Goal: Information Seeking & Learning: Learn about a topic

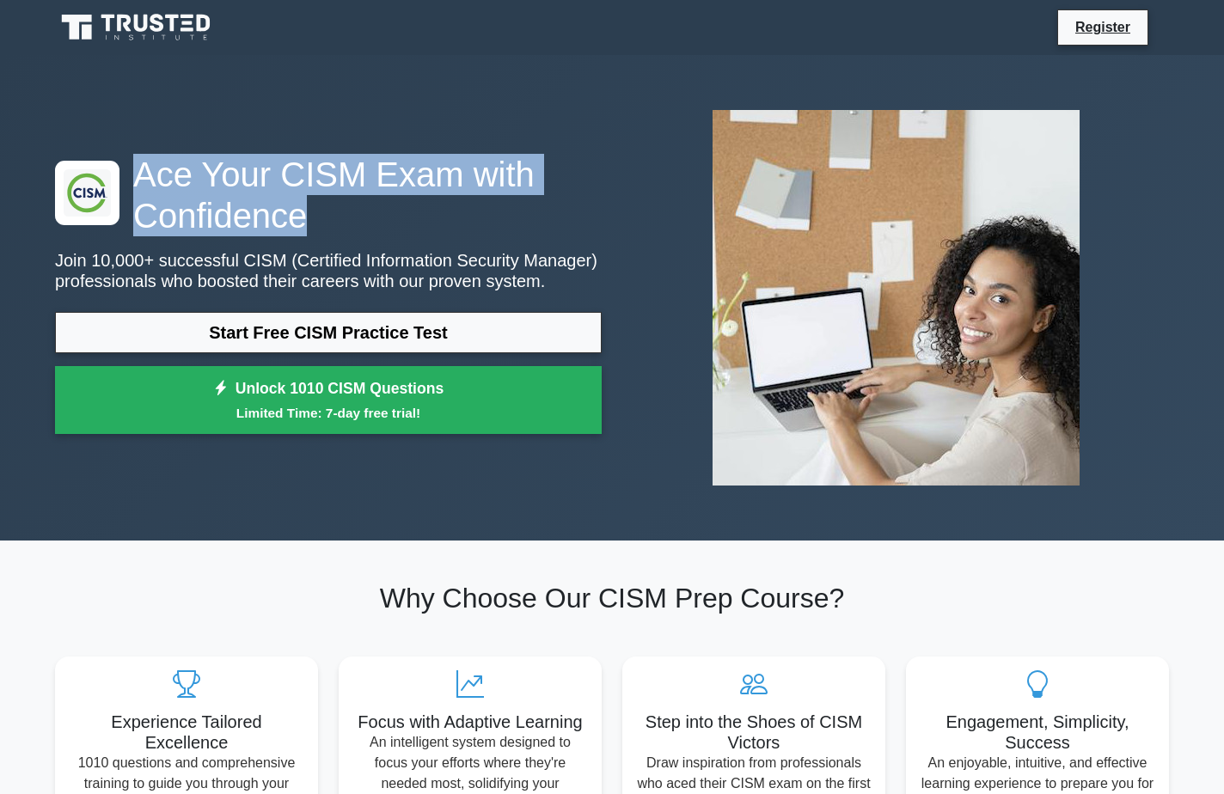
drag, startPoint x: 294, startPoint y: 215, endPoint x: 131, endPoint y: 186, distance: 165.9
click at [131, 186] on h1 "Ace Your CISM Exam with Confidence" at bounding box center [328, 195] width 547 height 82
drag, startPoint x: 131, startPoint y: 186, endPoint x: 288, endPoint y: 189, distance: 157.3
click at [288, 189] on h1 "Ace Your CISM Exam with Confidence" at bounding box center [328, 195] width 547 height 82
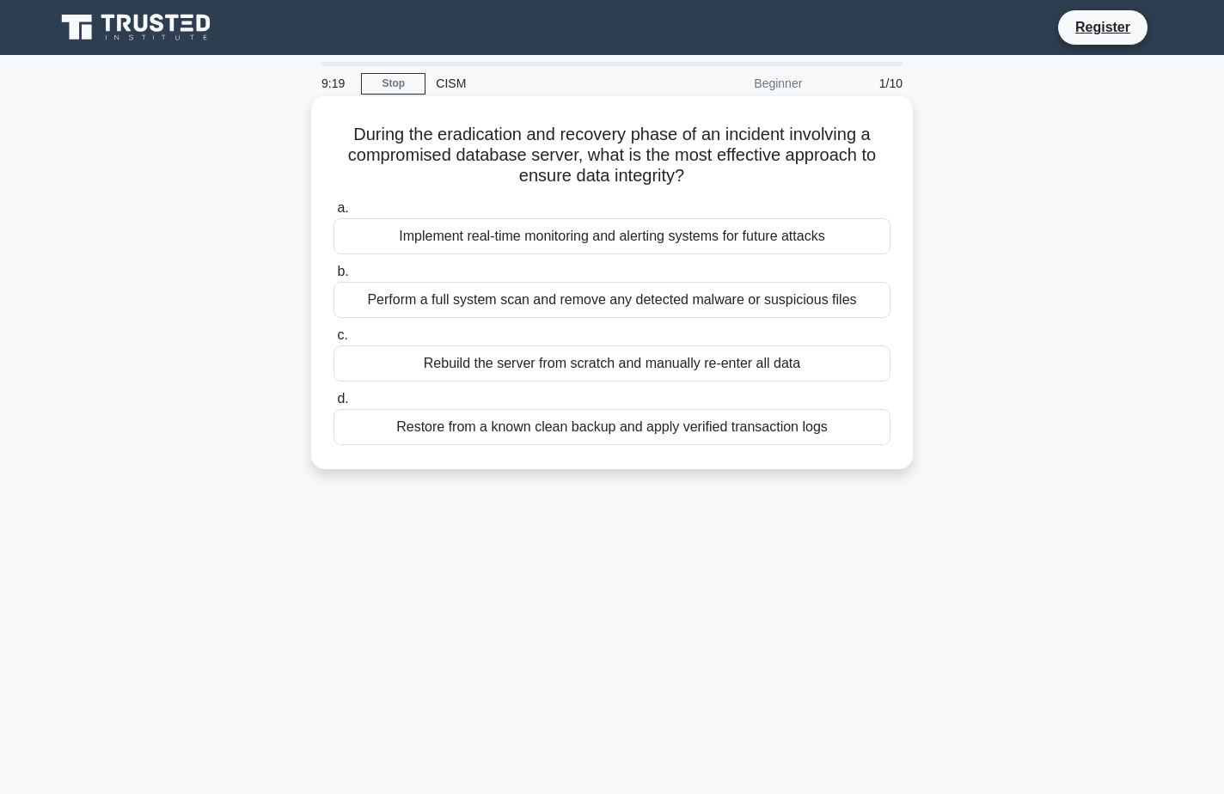
click at [519, 424] on div "Restore from a known clean backup and apply verified transaction logs" at bounding box center [611, 427] width 557 height 36
click at [333, 405] on input "d. Restore from a known clean backup and apply verified transaction logs" at bounding box center [333, 399] width 0 height 11
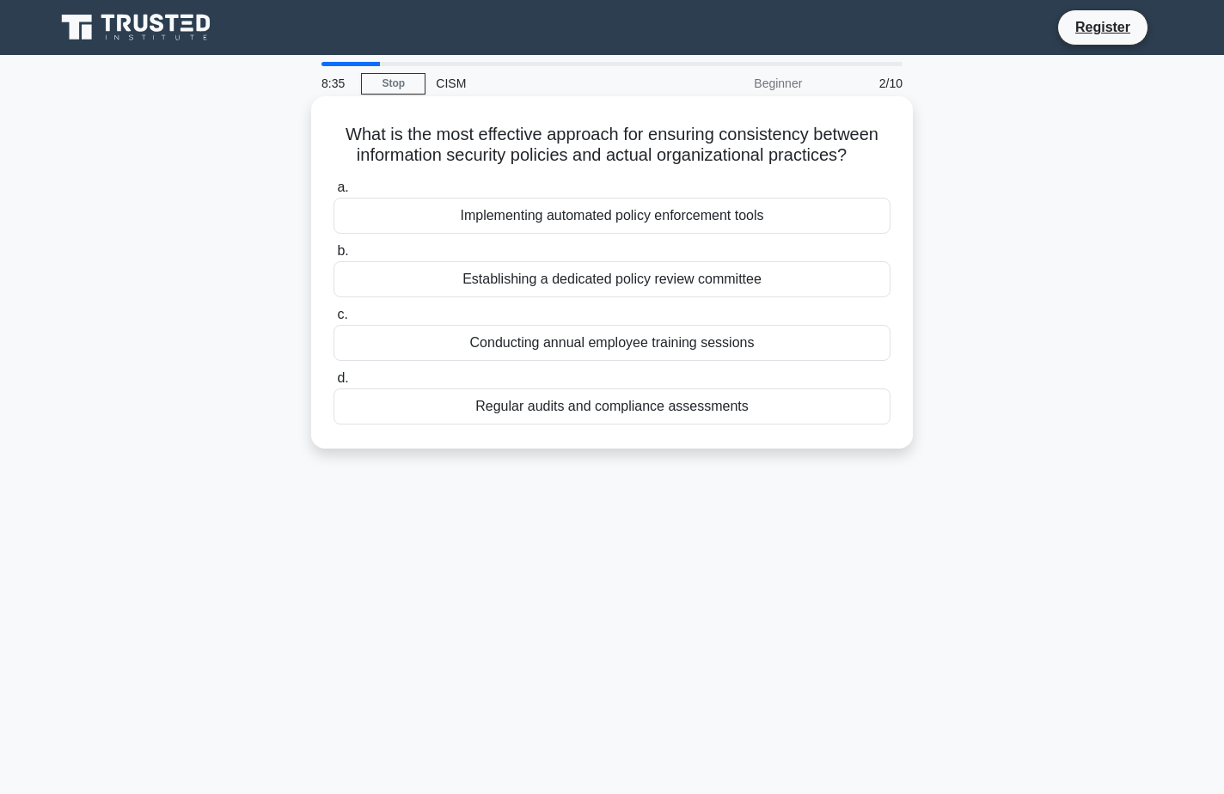
click at [457, 407] on div "Regular audits and compliance assessments" at bounding box center [611, 406] width 557 height 36
click at [333, 384] on input "d. Regular audits and compliance assessments" at bounding box center [333, 378] width 0 height 11
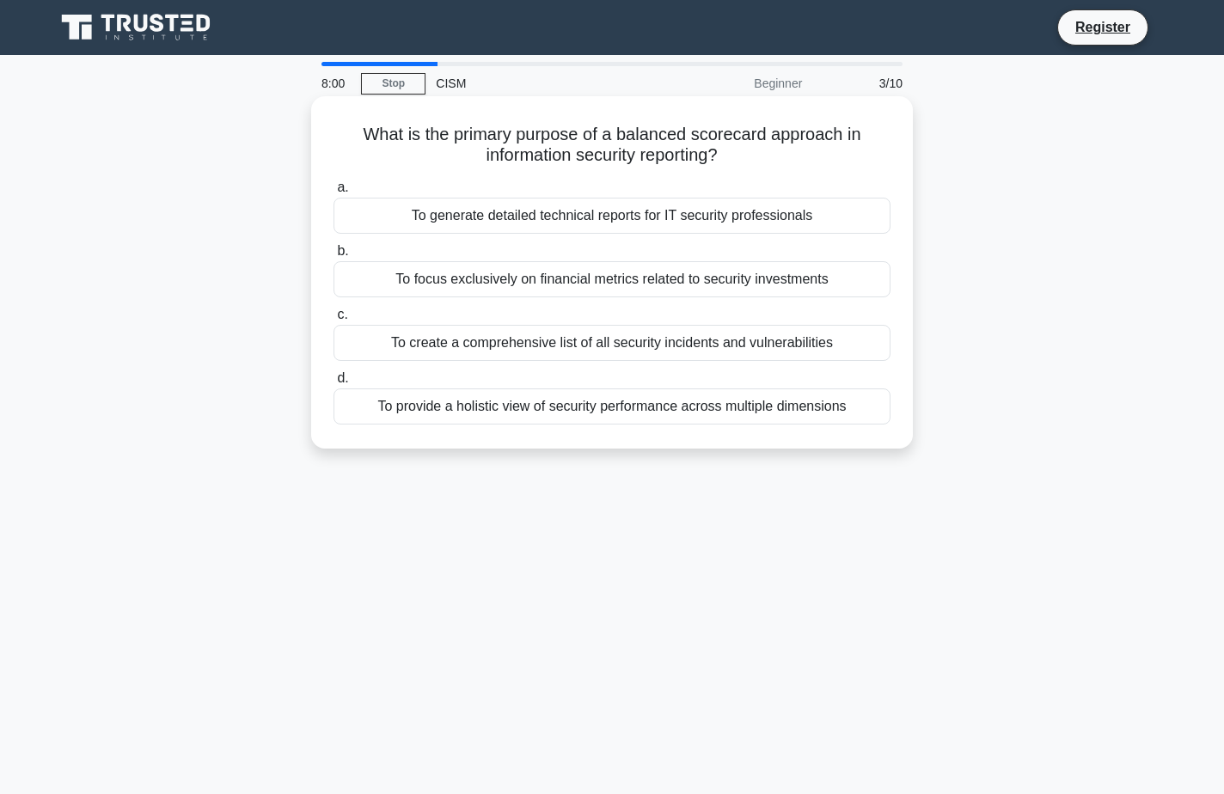
click at [426, 402] on div "To provide a holistic view of security performance across multiple dimensions" at bounding box center [611, 406] width 557 height 36
click at [333, 384] on input "d. To provide a holistic view of security performance across multiple dimensions" at bounding box center [333, 378] width 0 height 11
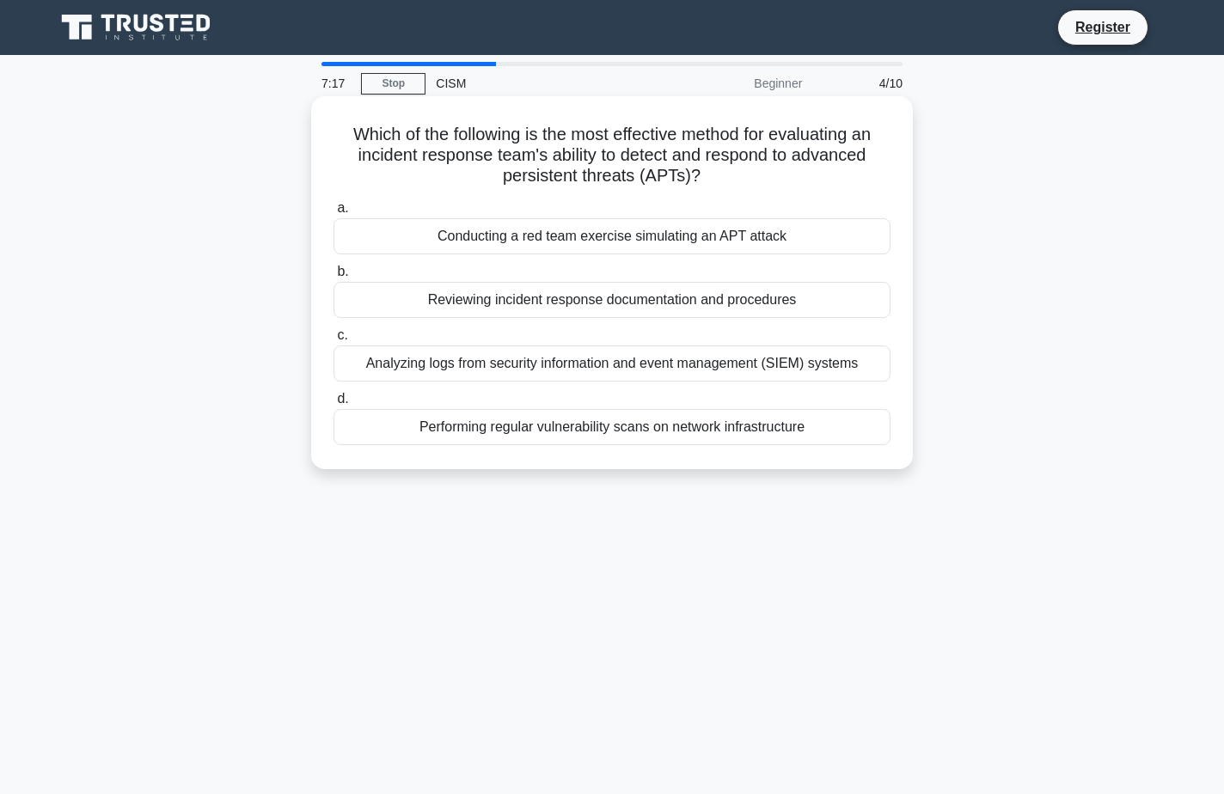
click at [483, 235] on div "Conducting a red team exercise simulating an APT attack" at bounding box center [611, 236] width 557 height 36
click at [333, 214] on input "a. Conducting a red team exercise simulating an APT attack" at bounding box center [333, 208] width 0 height 11
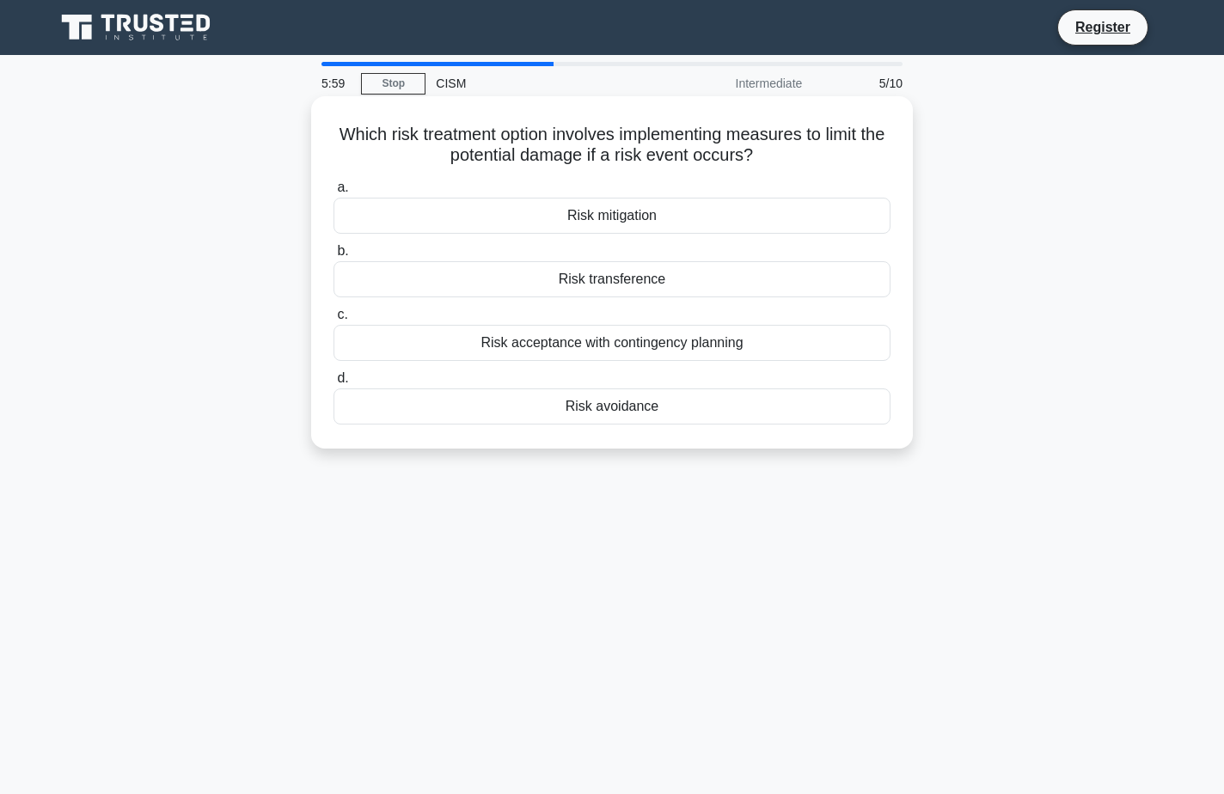
click at [397, 224] on div "Risk mitigation" at bounding box center [611, 216] width 557 height 36
click at [333, 193] on input "a. Risk mitigation" at bounding box center [333, 187] width 0 height 11
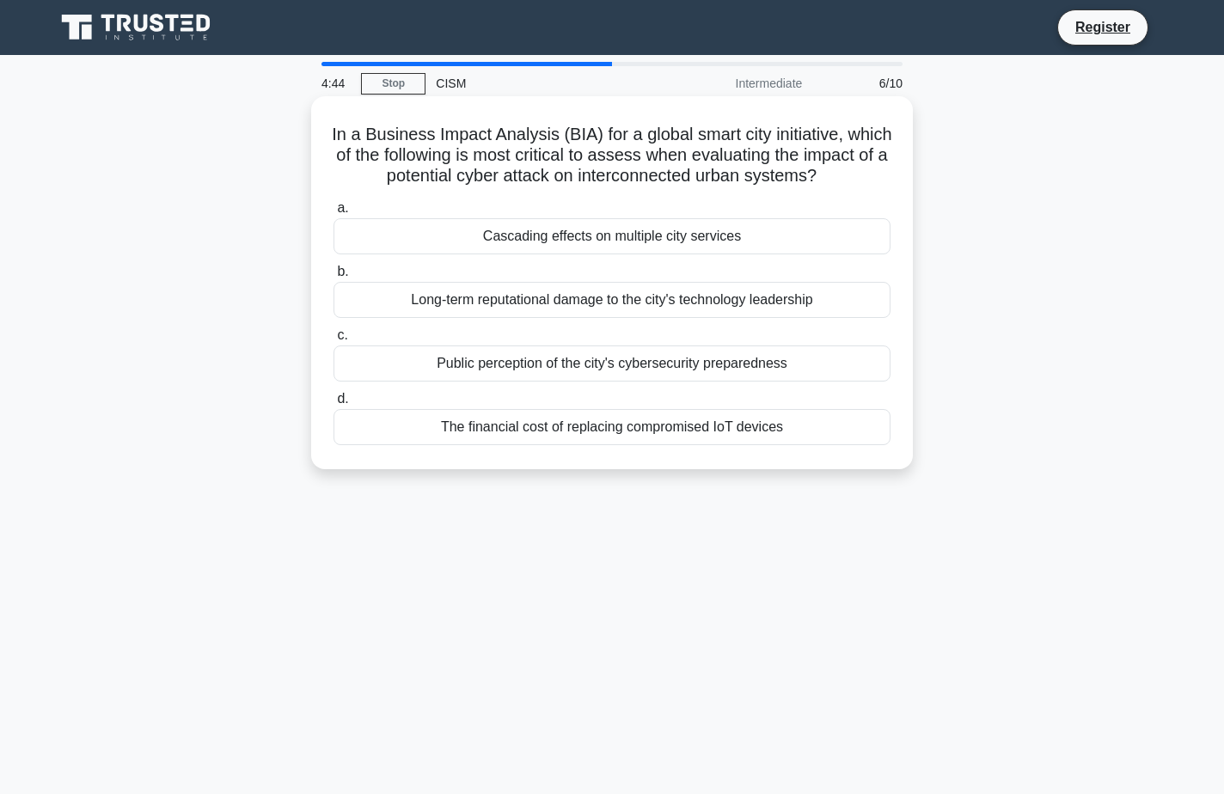
click at [400, 227] on div "Cascading effects on multiple city services" at bounding box center [611, 236] width 557 height 36
click at [333, 214] on input "a. Cascading effects on multiple city services" at bounding box center [333, 208] width 0 height 11
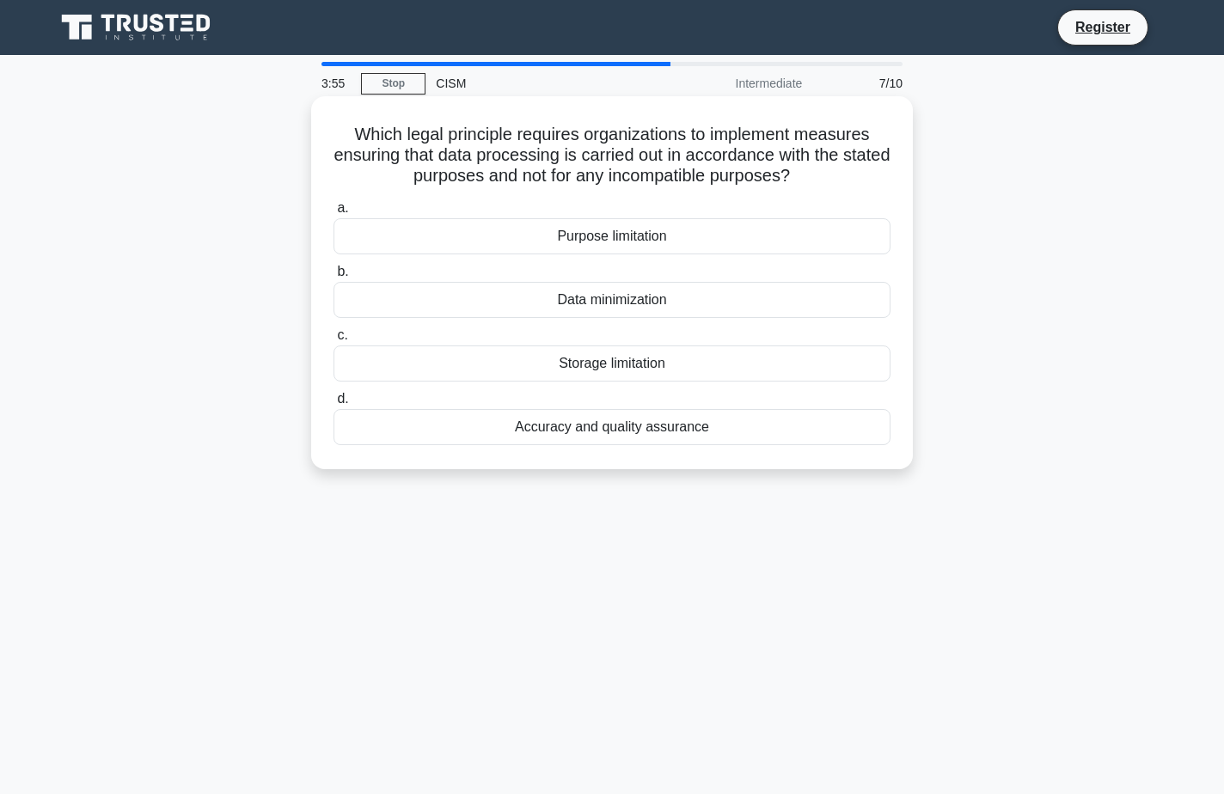
click at [476, 418] on div "Accuracy and quality assurance" at bounding box center [611, 427] width 557 height 36
click at [333, 405] on input "d. Accuracy and quality assurance" at bounding box center [333, 399] width 0 height 11
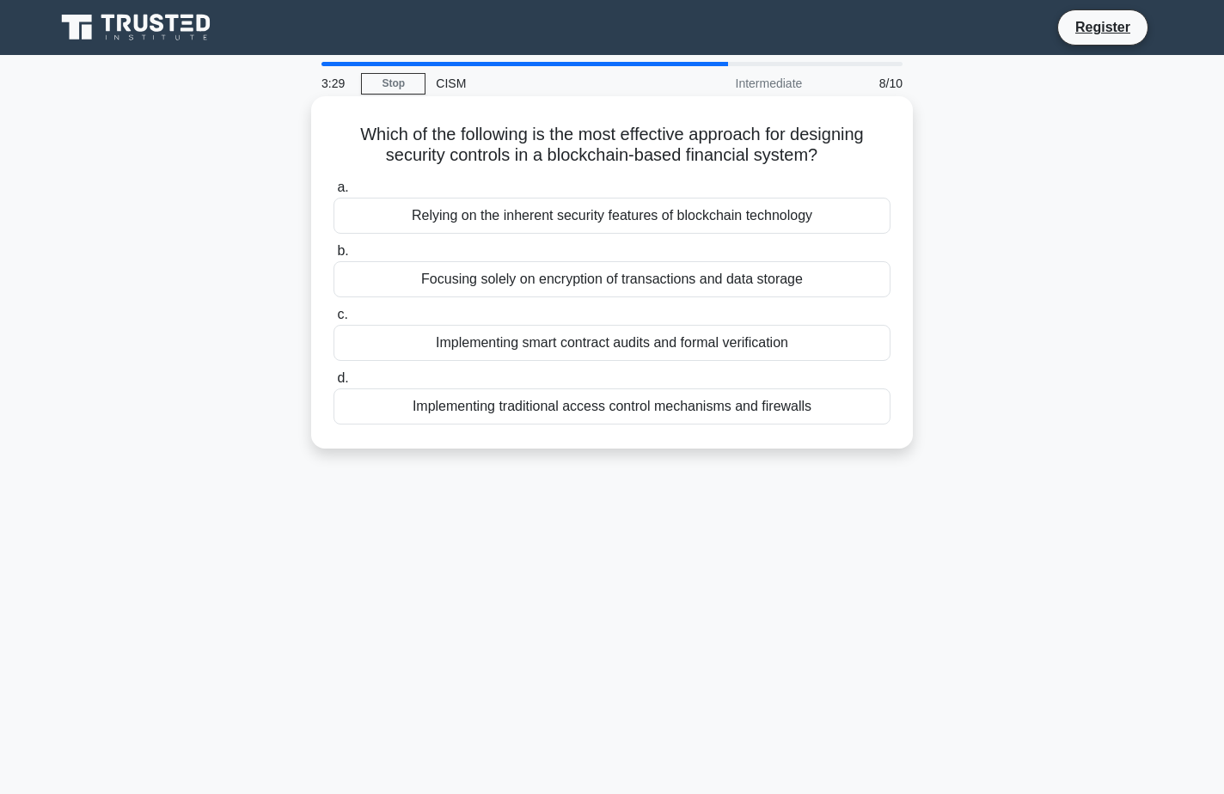
click at [425, 293] on div "Focusing solely on encryption of transactions and data storage" at bounding box center [611, 279] width 557 height 36
click at [333, 257] on input "b. Focusing solely on encryption of transactions and data storage" at bounding box center [333, 251] width 0 height 11
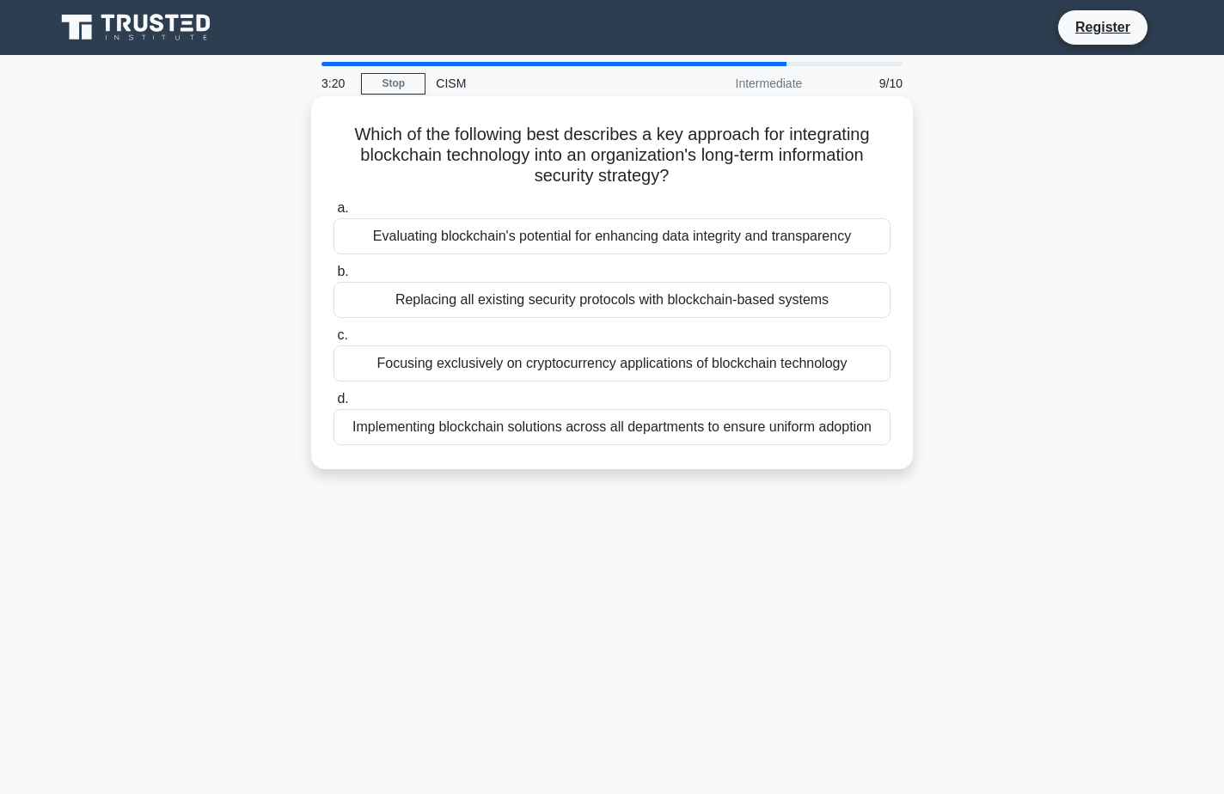
click at [457, 241] on div "Evaluating blockchain's potential for enhancing data integrity and transparency" at bounding box center [611, 236] width 557 height 36
click at [333, 214] on input "a. Evaluating blockchain's potential for enhancing data integrity and transpare…" at bounding box center [333, 208] width 0 height 11
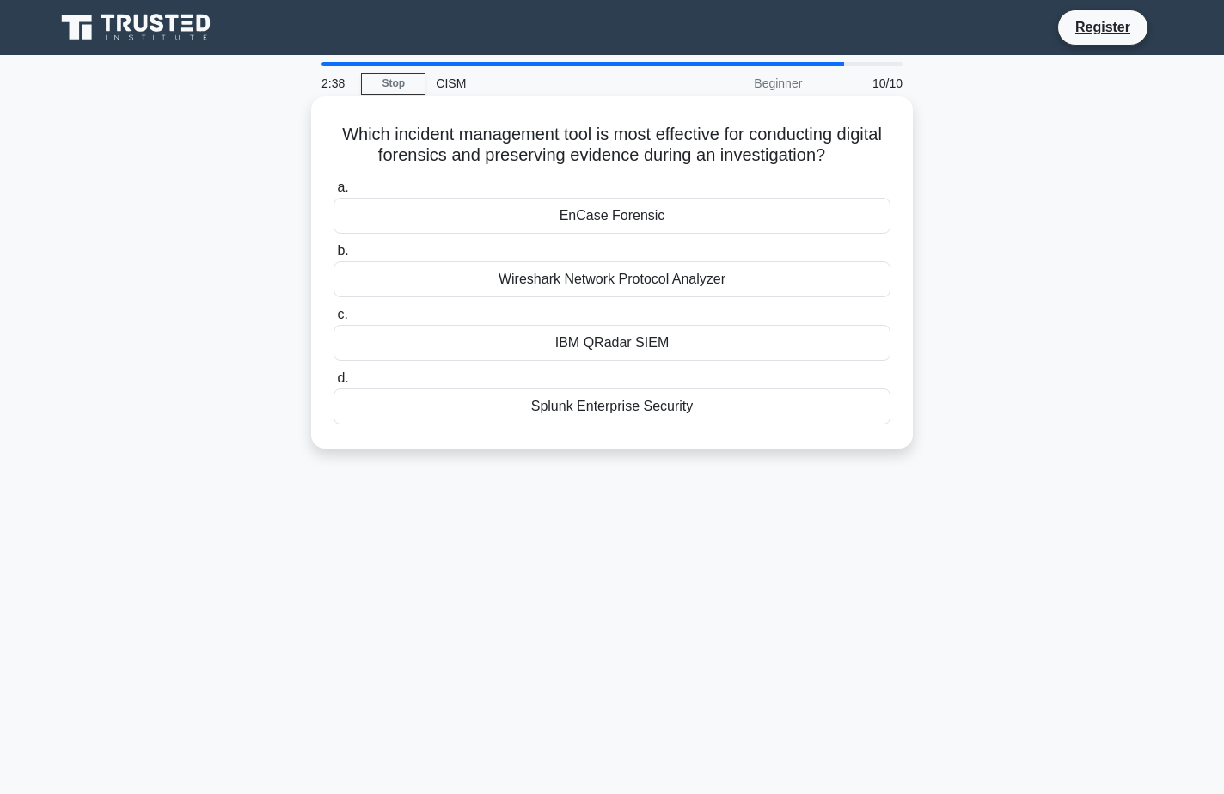
click at [534, 404] on div "Splunk Enterprise Security" at bounding box center [611, 406] width 557 height 36
click at [333, 384] on input "d. Splunk Enterprise Security" at bounding box center [333, 378] width 0 height 11
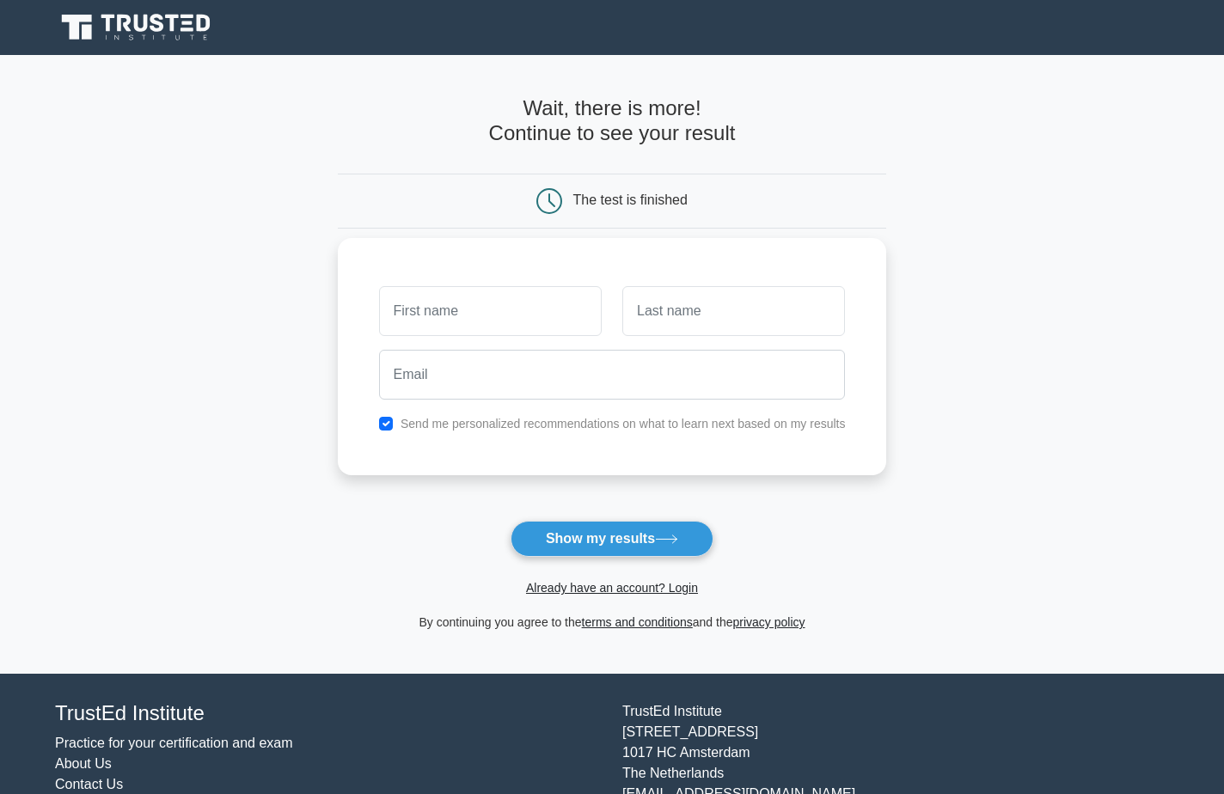
click at [439, 308] on input "text" at bounding box center [490, 311] width 223 height 50
type input "adrien"
type input "chavaux"
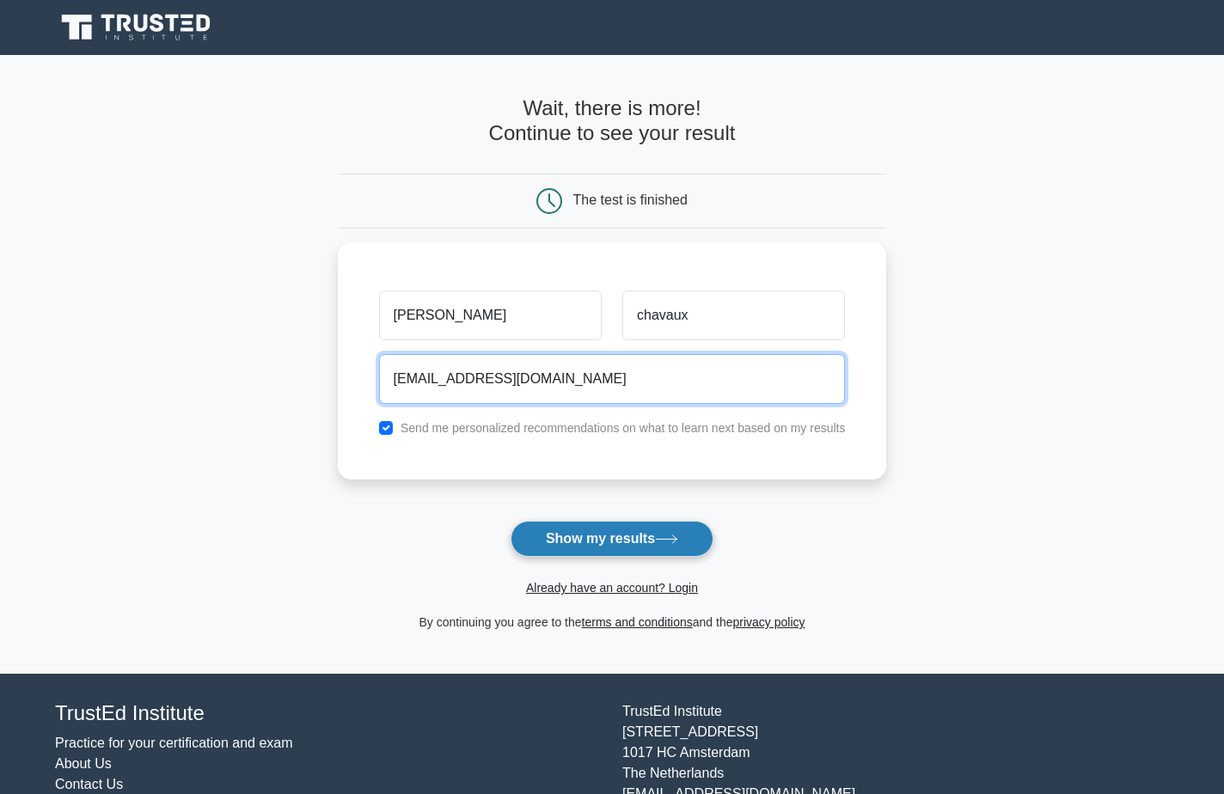
type input "chavauxadrien@gmail.com"
click at [596, 535] on button "Show my results" at bounding box center [611, 539] width 203 height 36
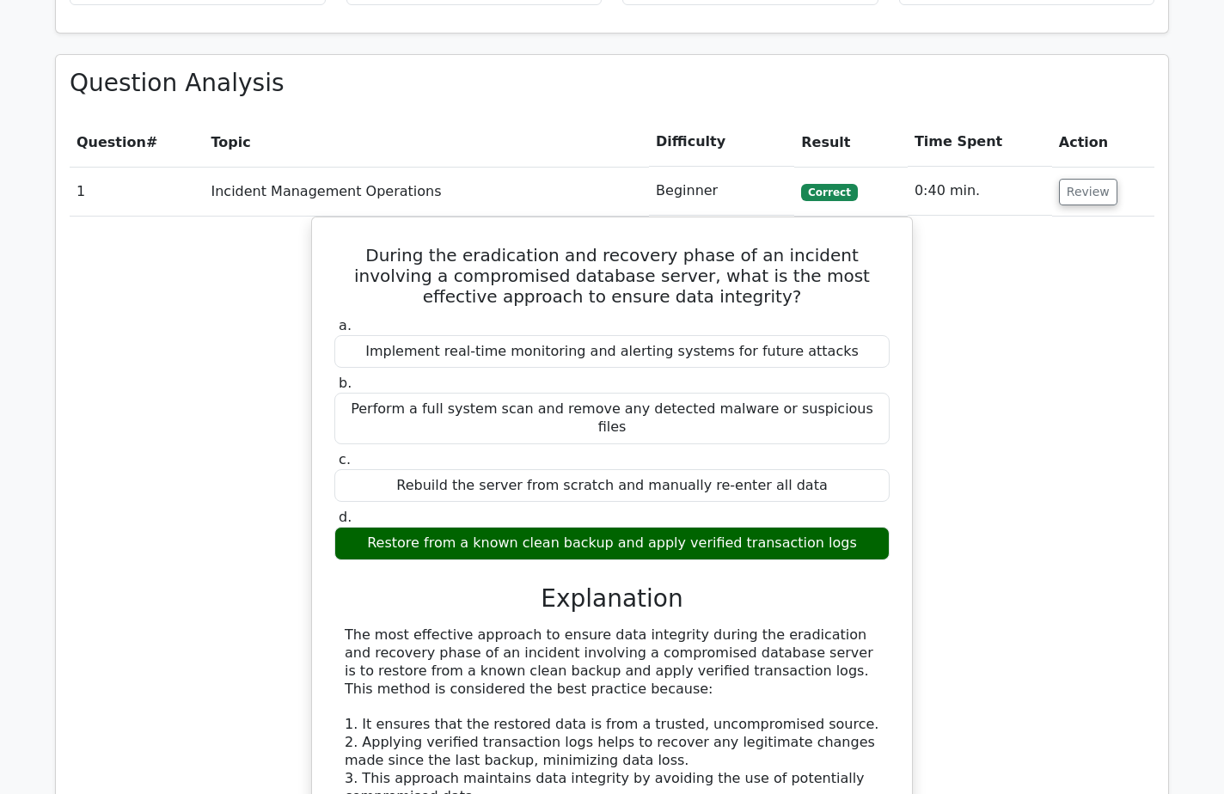
scroll to position [1375, 0]
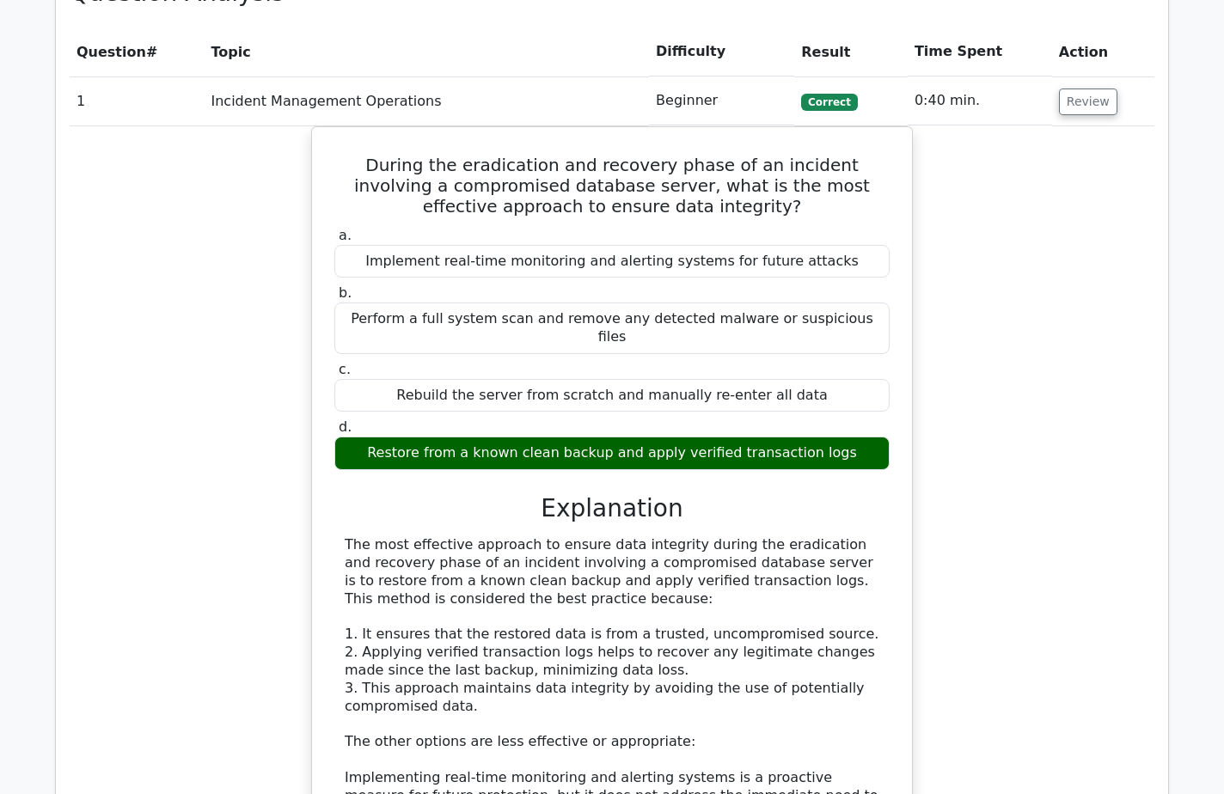
drag, startPoint x: 79, startPoint y: 129, endPoint x: 83, endPoint y: 144, distance: 16.1
click at [80, 129] on div "During the eradication and recovery phase of an incident involving a compromise…" at bounding box center [612, 636] width 1084 height 1020
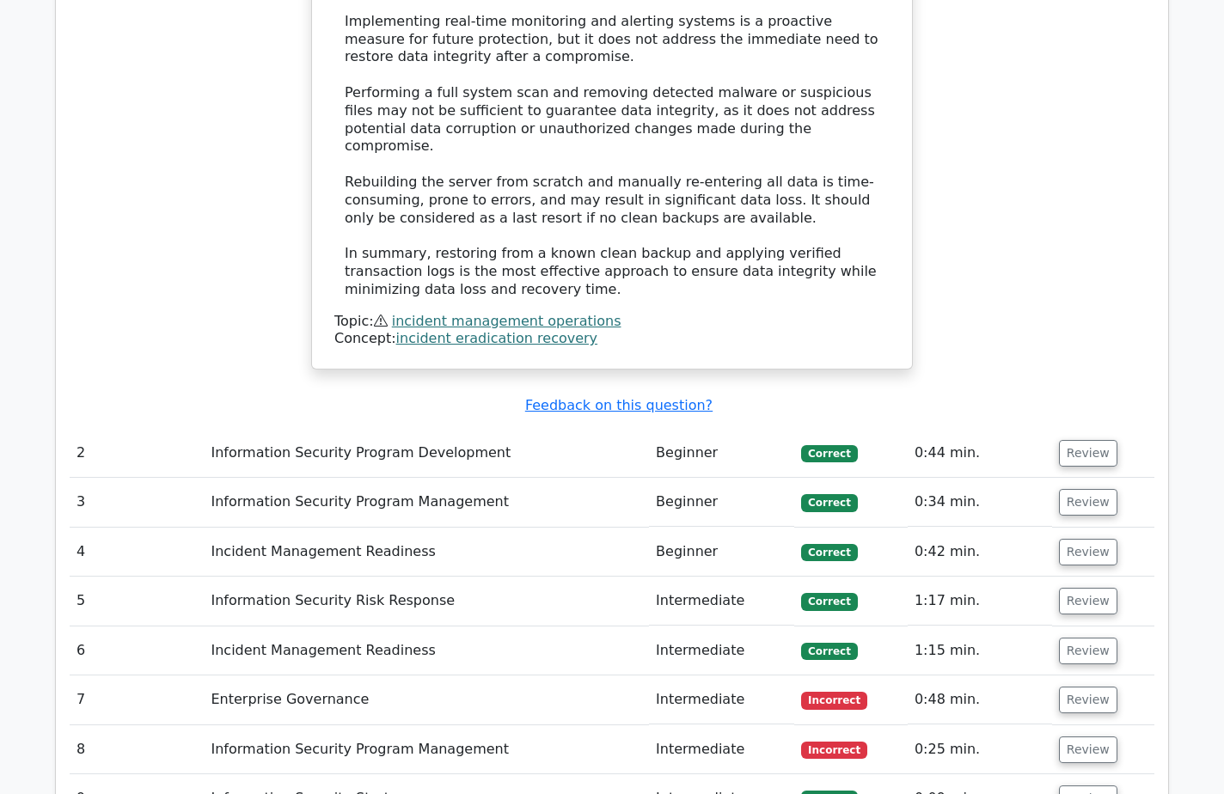
scroll to position [2186, 0]
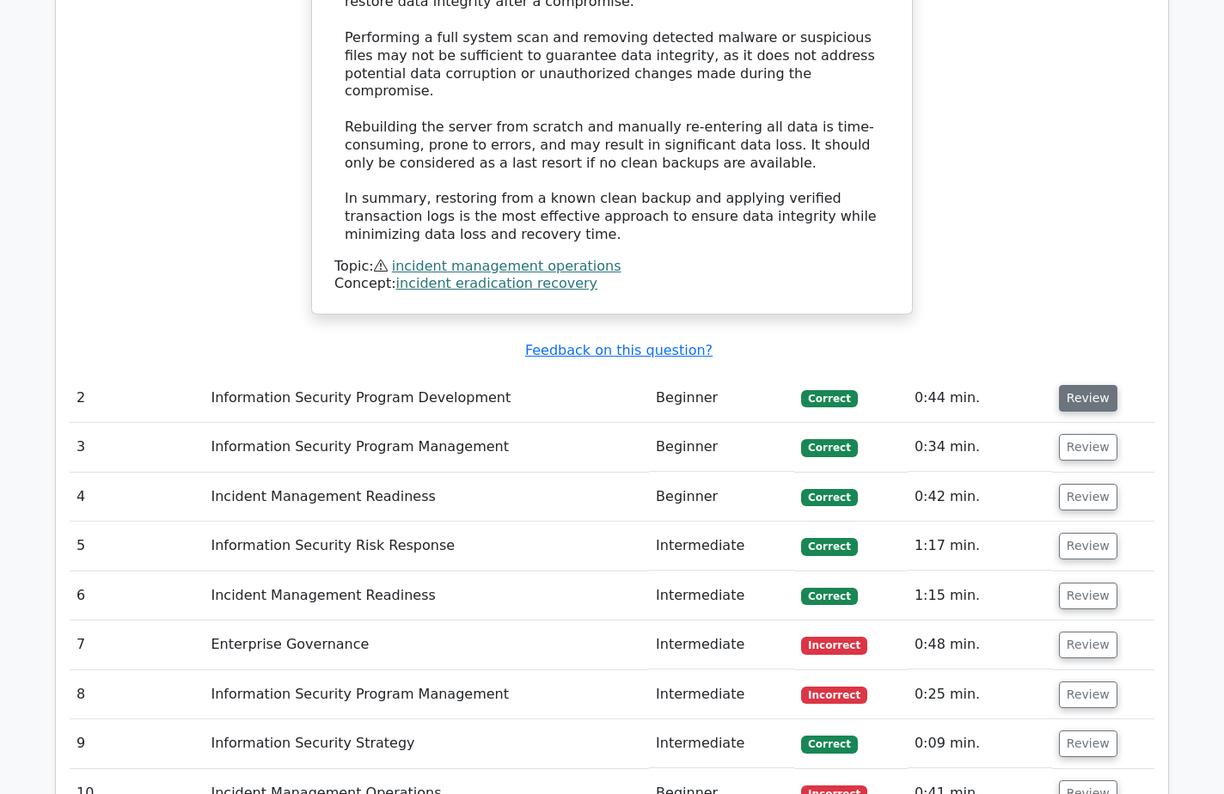
click at [1096, 385] on button "Review" at bounding box center [1088, 398] width 58 height 27
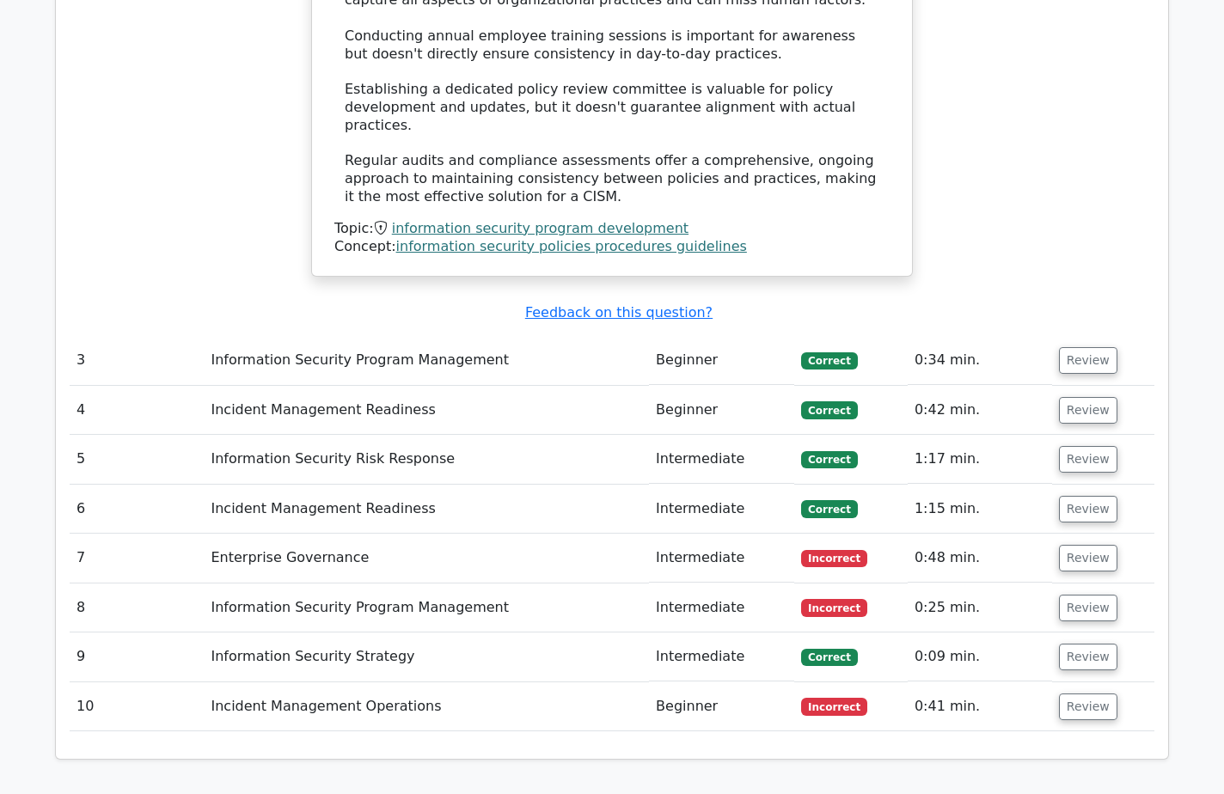
scroll to position [3217, 0]
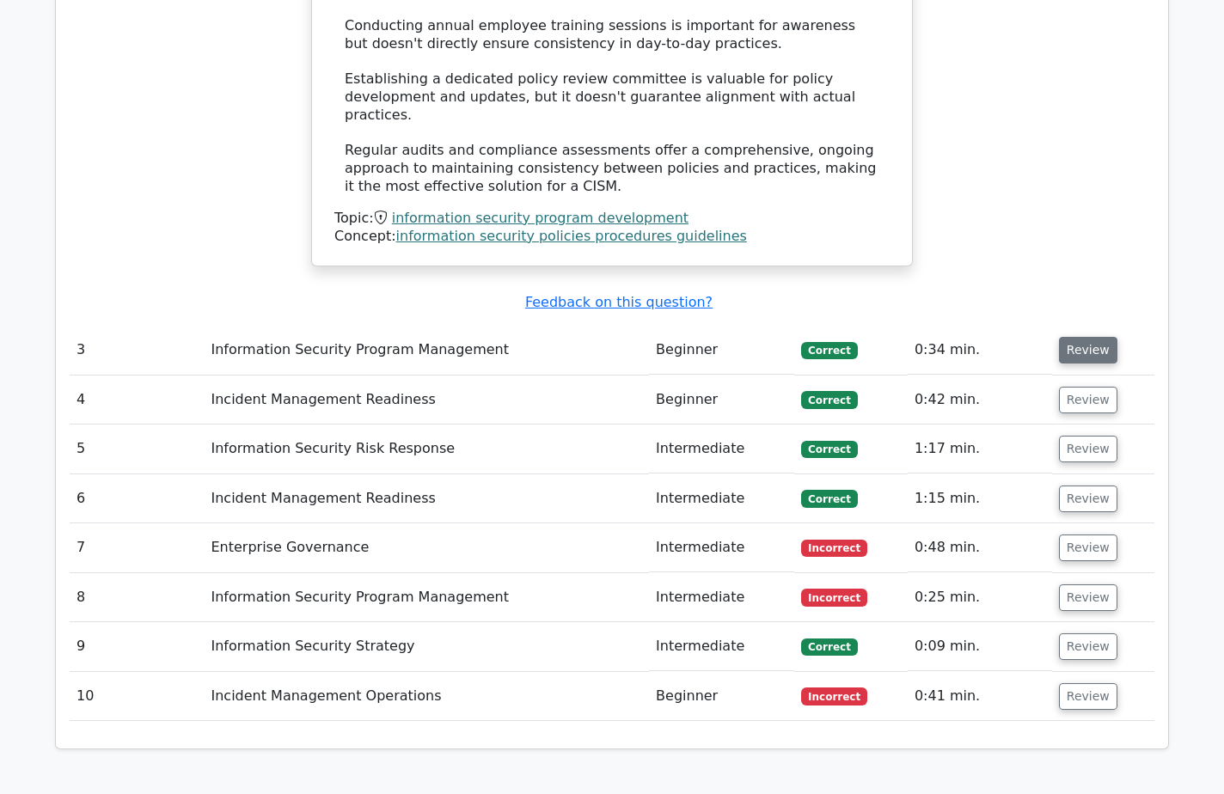
click at [1081, 337] on button "Review" at bounding box center [1088, 350] width 58 height 27
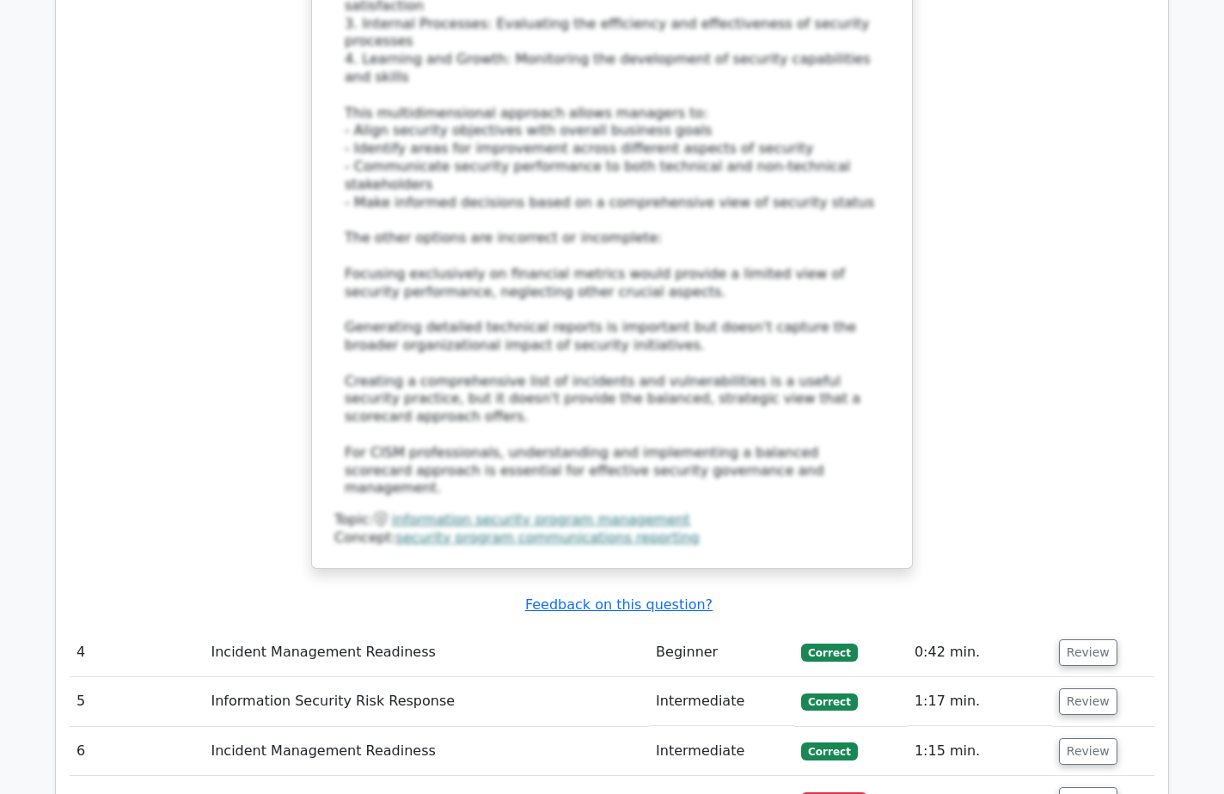
scroll to position [4162, 0]
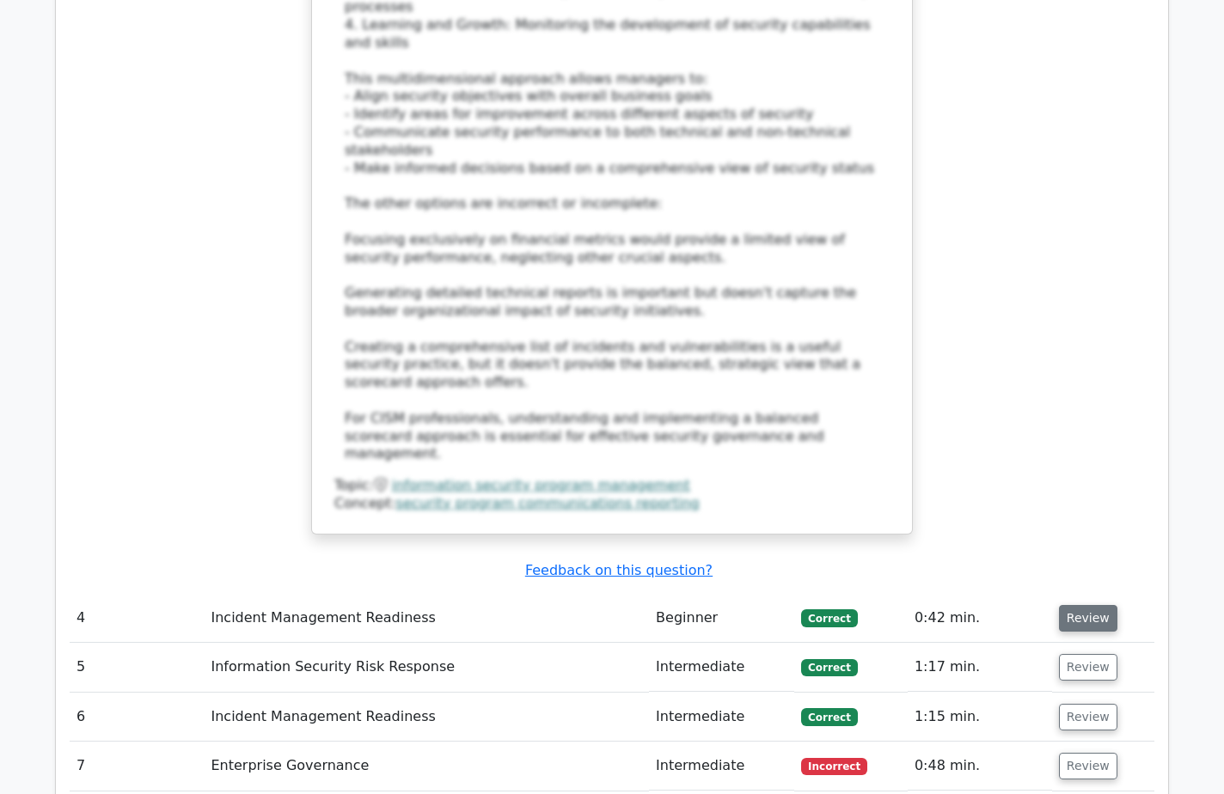
click at [1074, 605] on button "Review" at bounding box center [1088, 618] width 58 height 27
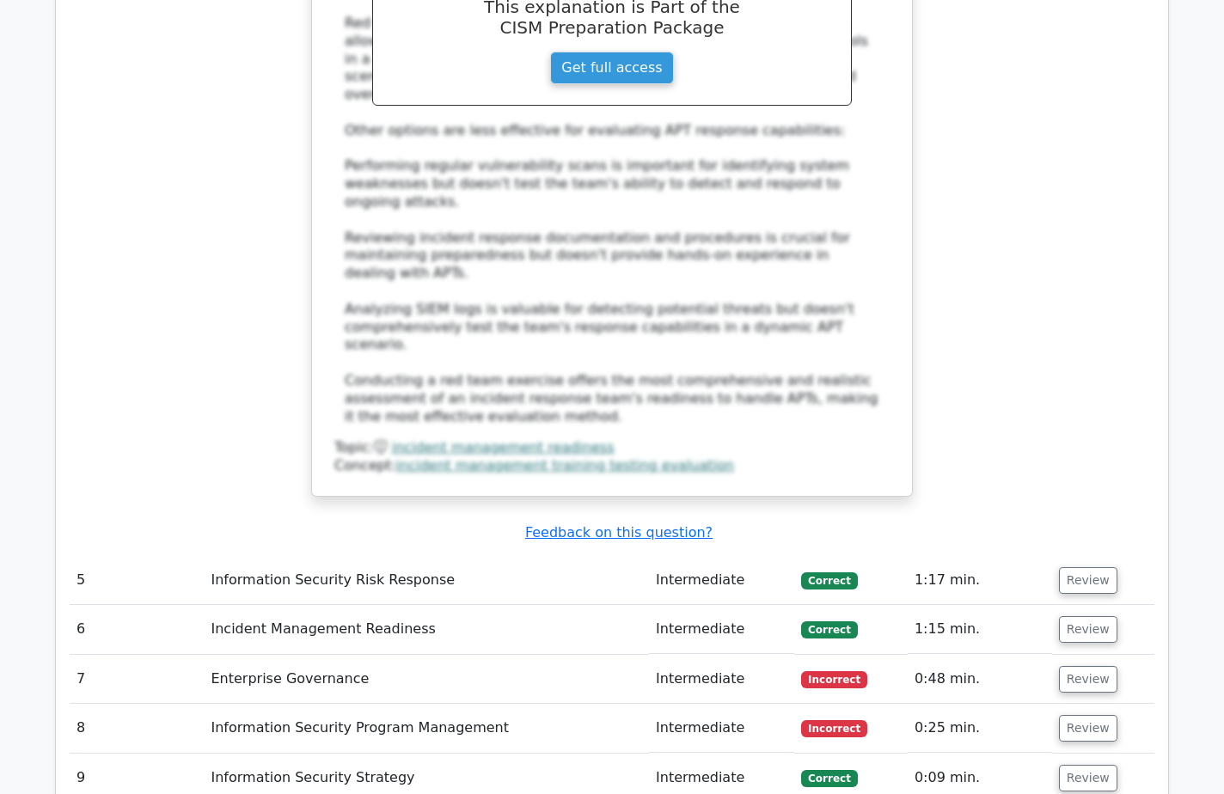
scroll to position [5280, 0]
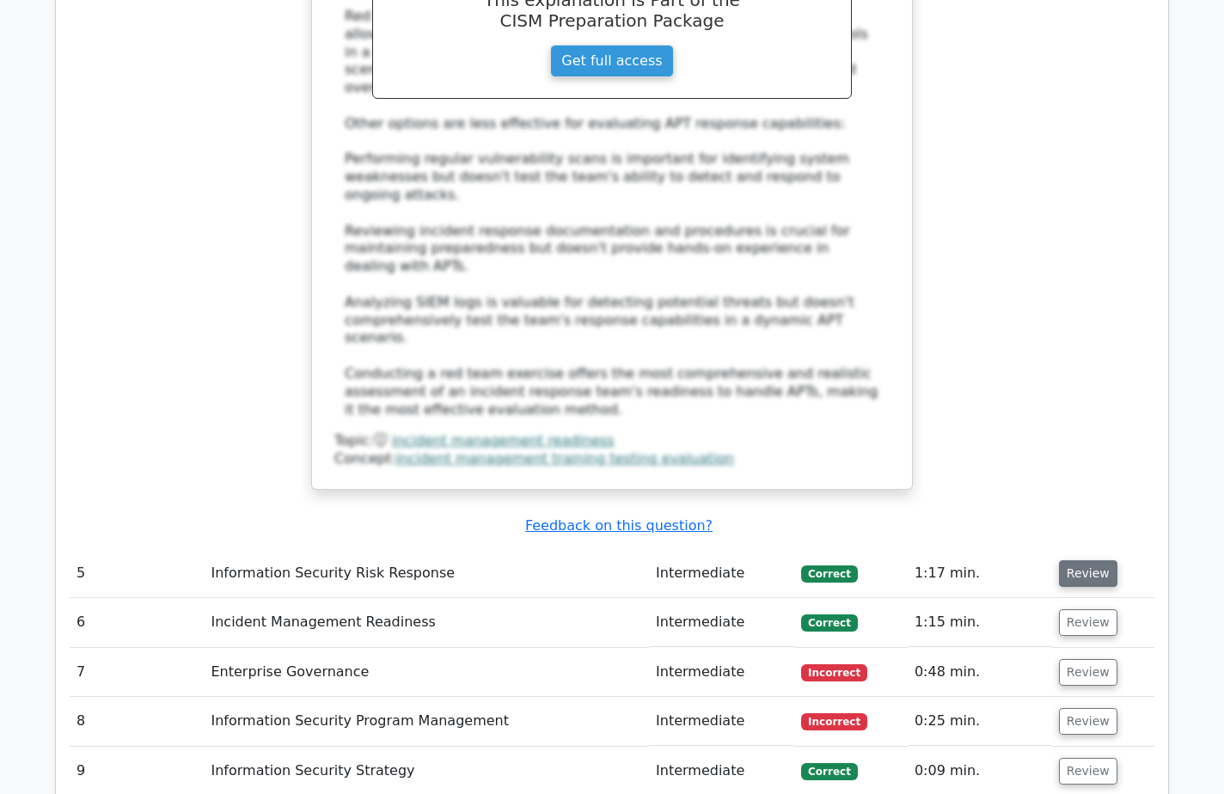
click at [1066, 560] on button "Review" at bounding box center [1088, 573] width 58 height 27
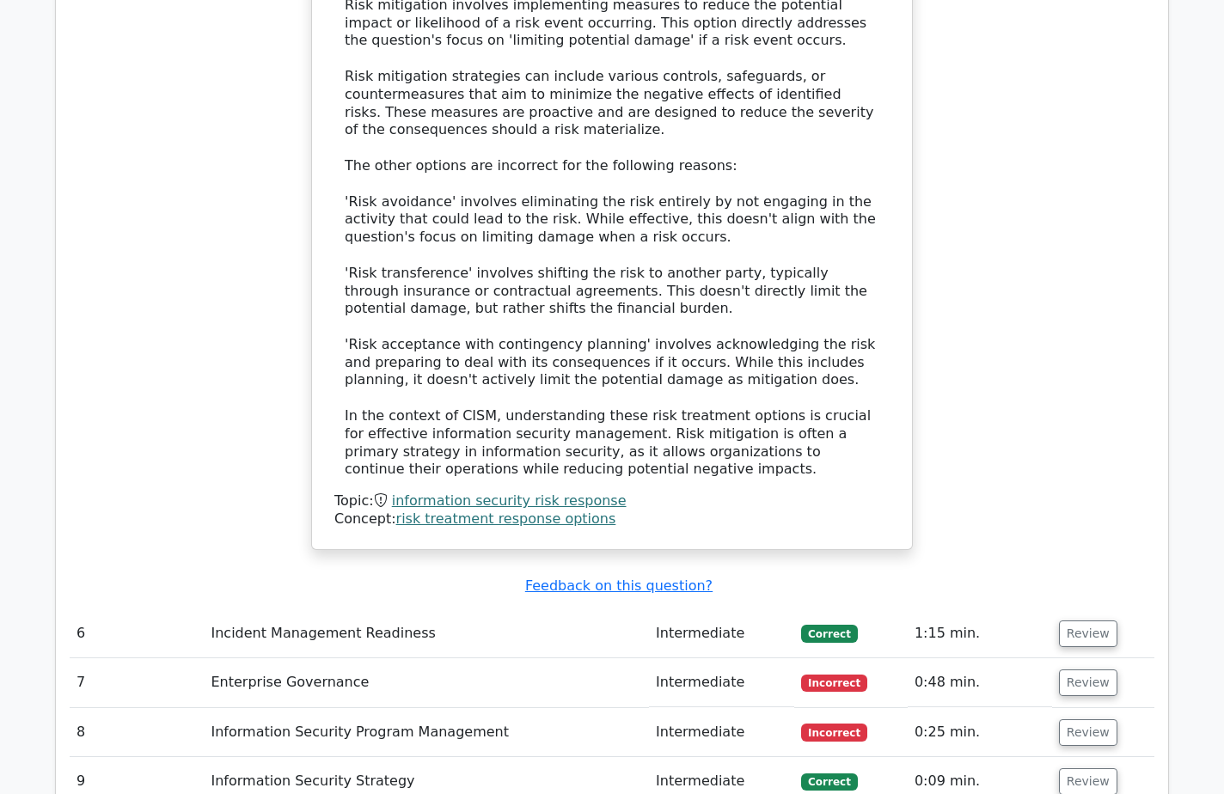
scroll to position [6397, 0]
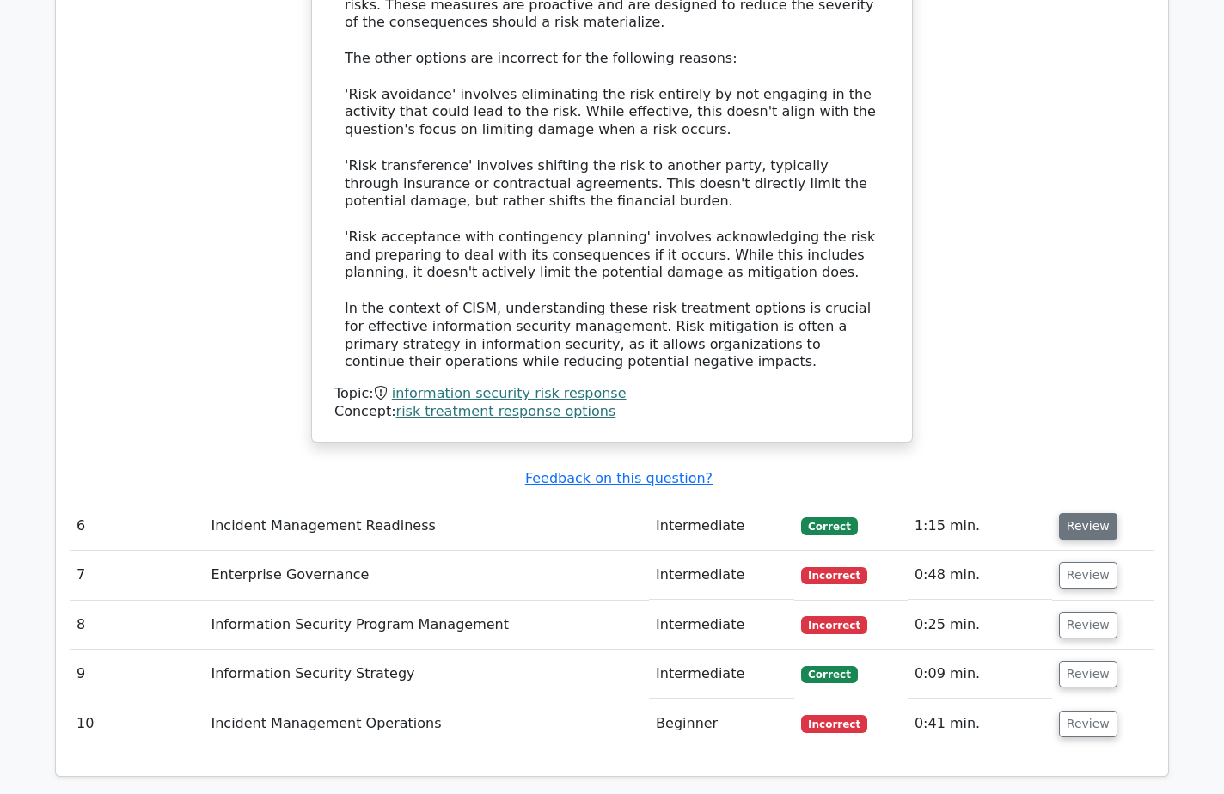
click at [1059, 513] on button "Review" at bounding box center [1088, 526] width 58 height 27
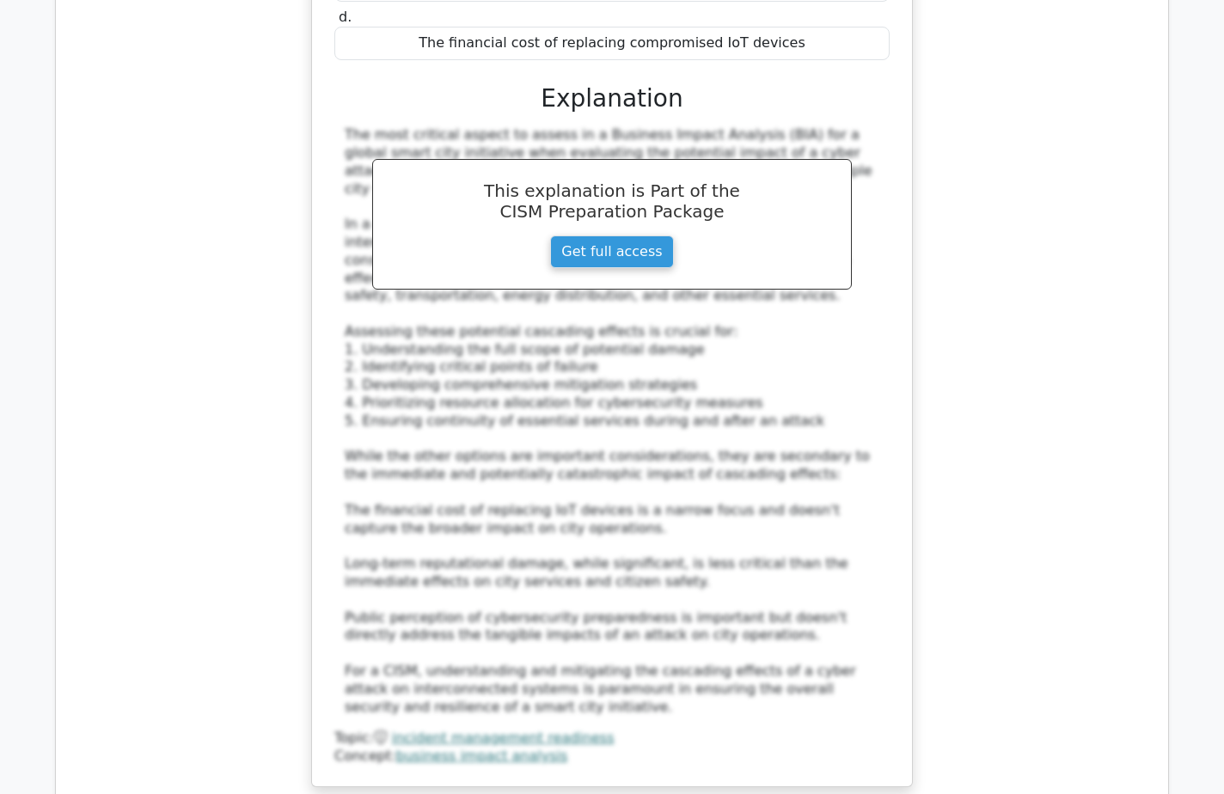
scroll to position [7342, 0]
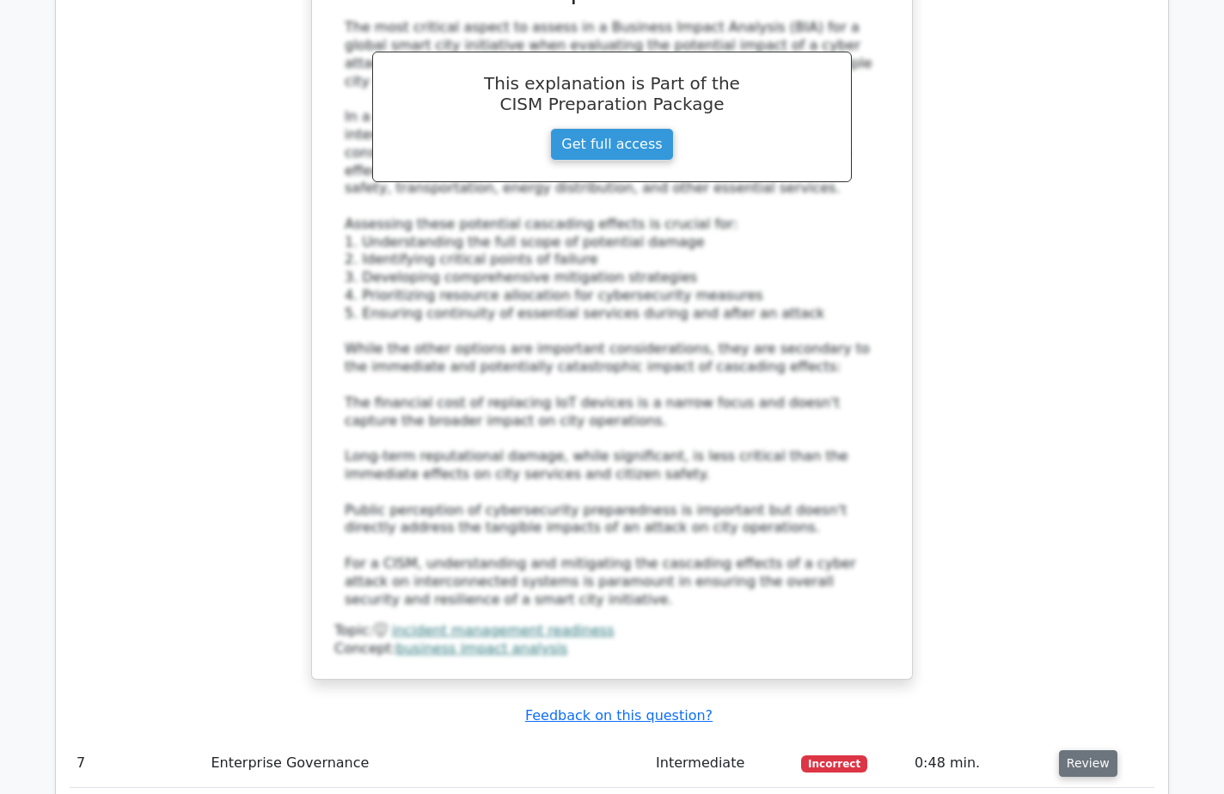
click at [1084, 750] on button "Review" at bounding box center [1088, 763] width 58 height 27
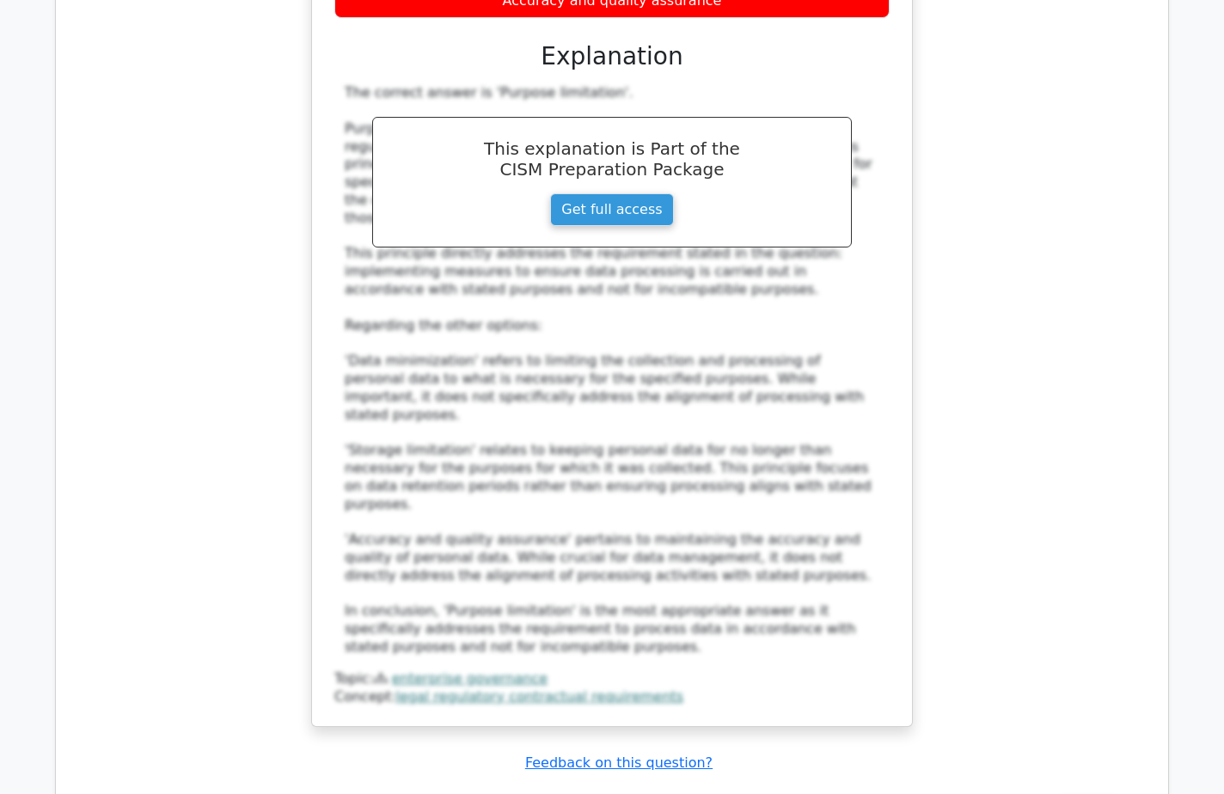
scroll to position [8545, 0]
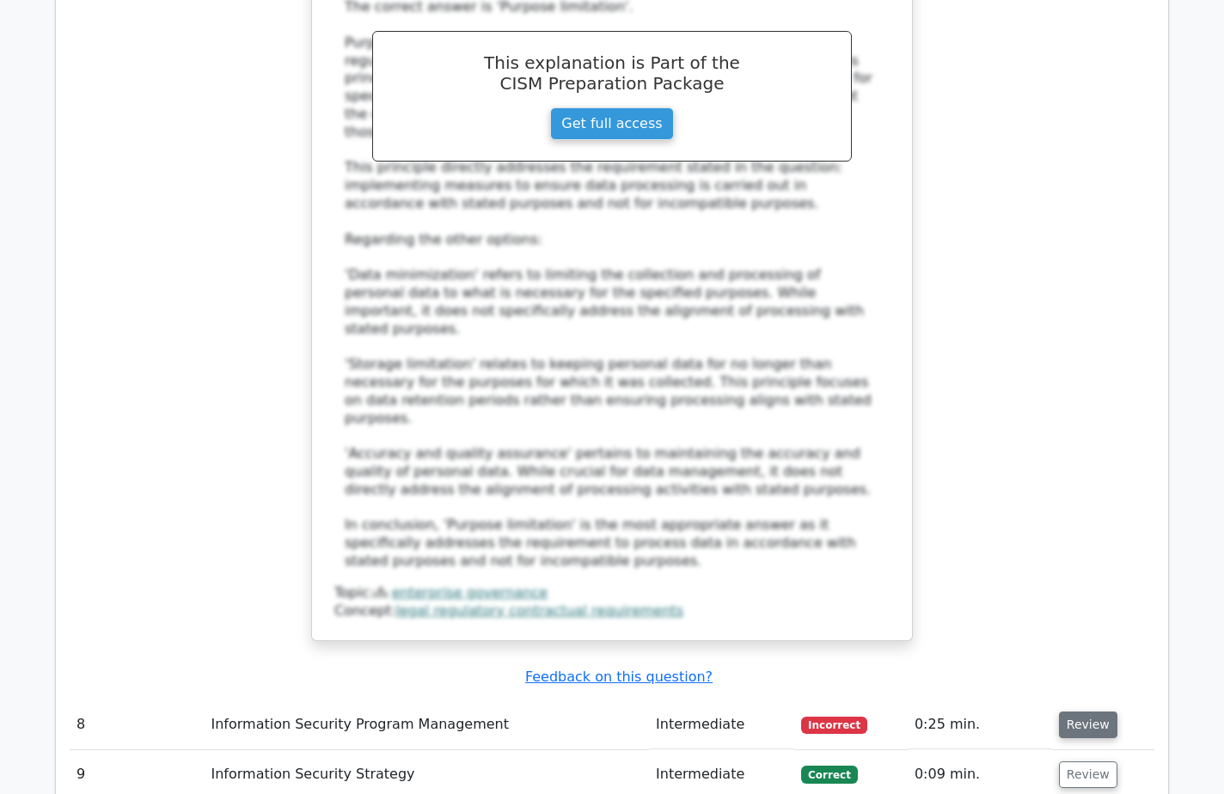
click at [1060, 712] on button "Review" at bounding box center [1088, 725] width 58 height 27
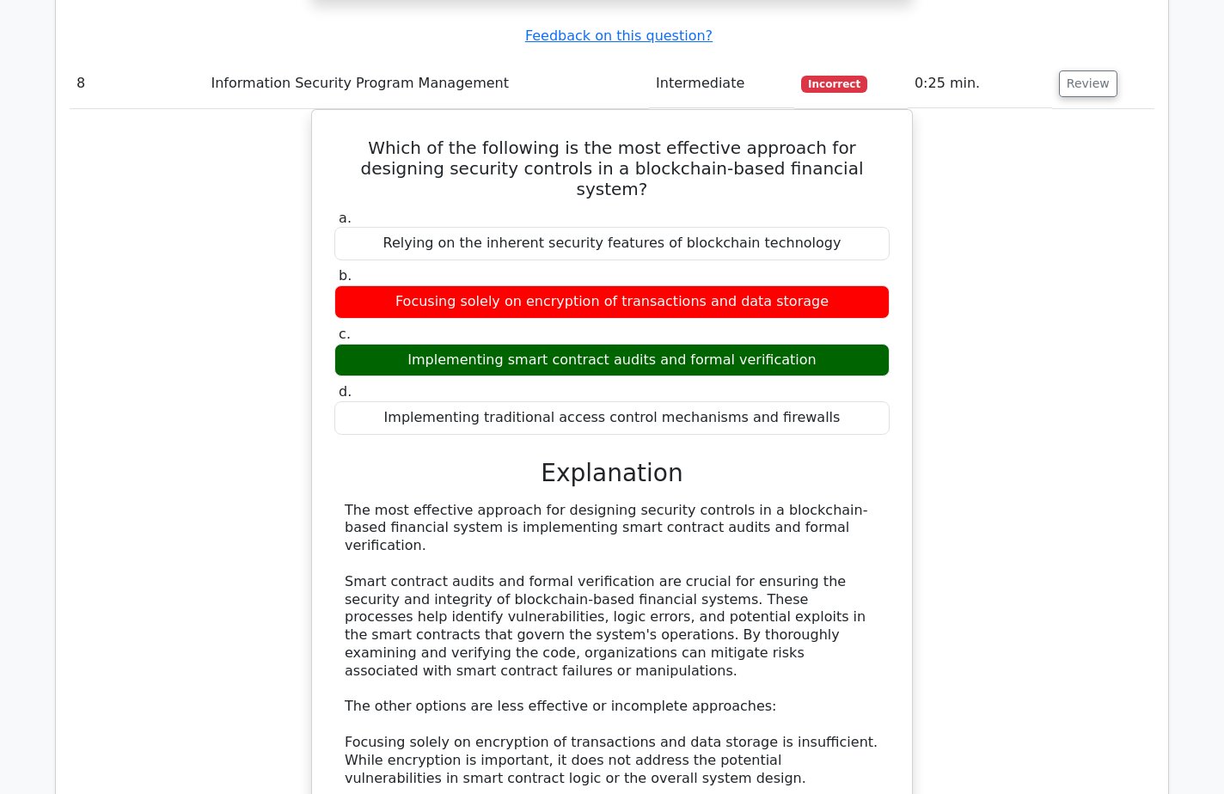
scroll to position [9146, 0]
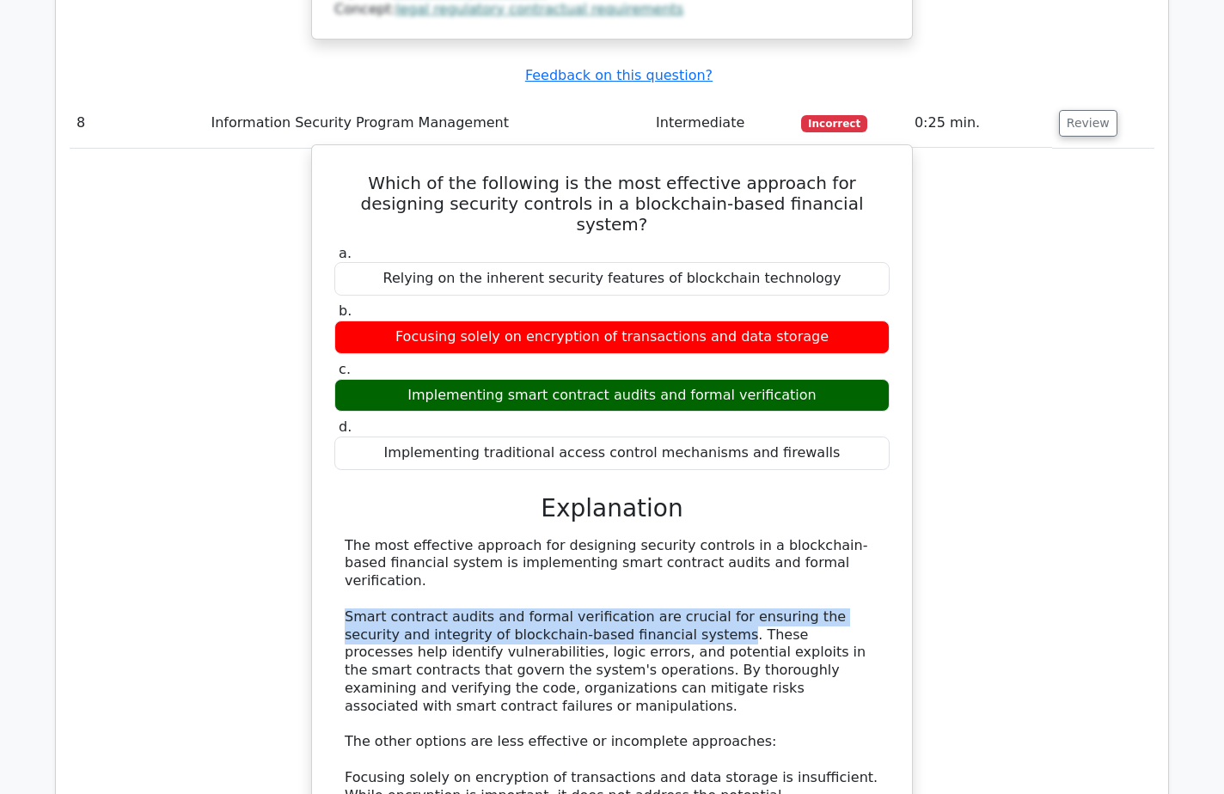
drag, startPoint x: 336, startPoint y: 144, endPoint x: 628, endPoint y: 155, distance: 292.3
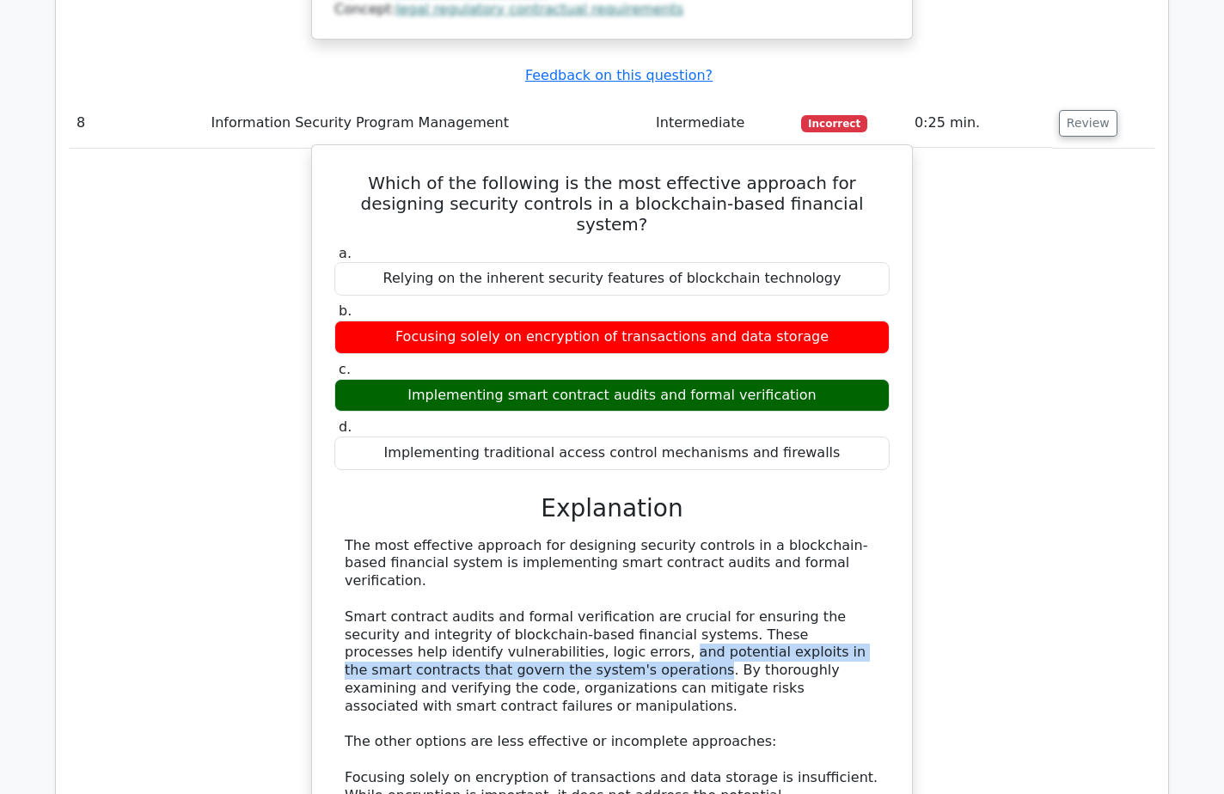
drag, startPoint x: 628, startPoint y: 155, endPoint x: 465, endPoint y: 194, distance: 168.0
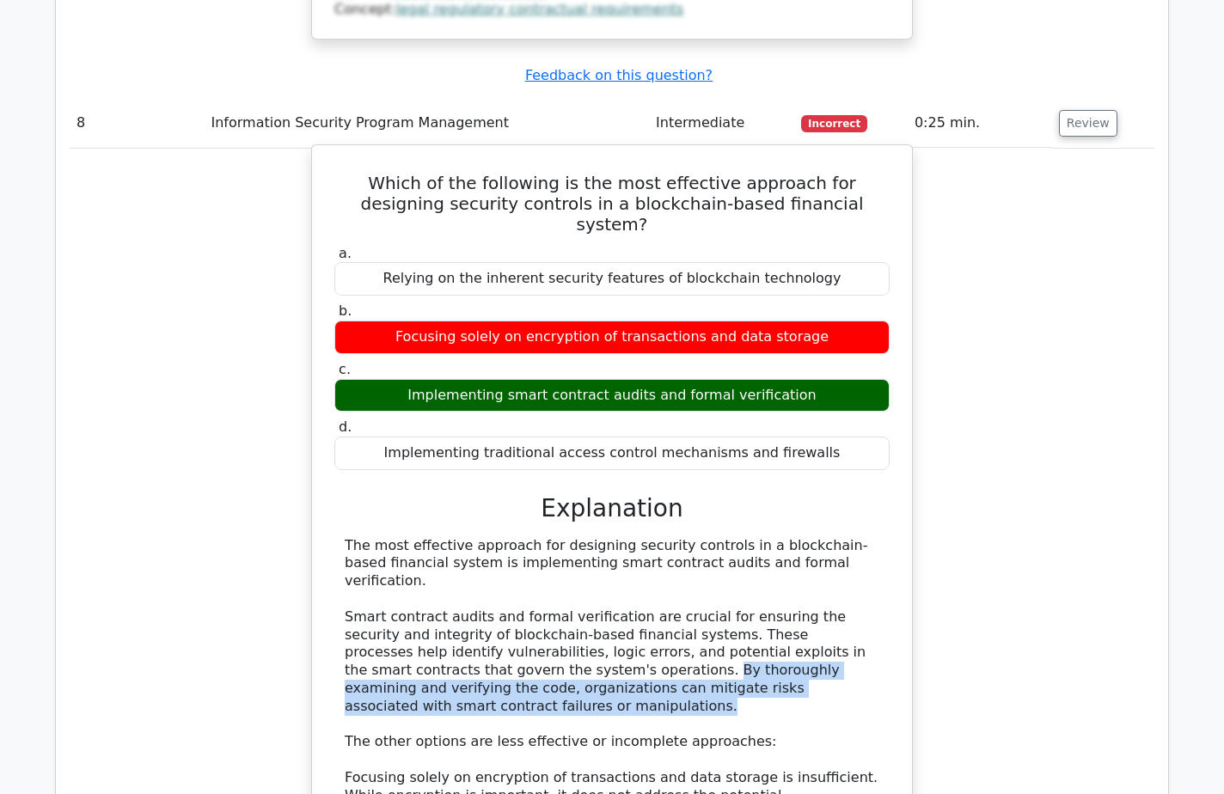
drag, startPoint x: 469, startPoint y: 189, endPoint x: 773, endPoint y: 205, distance: 303.8
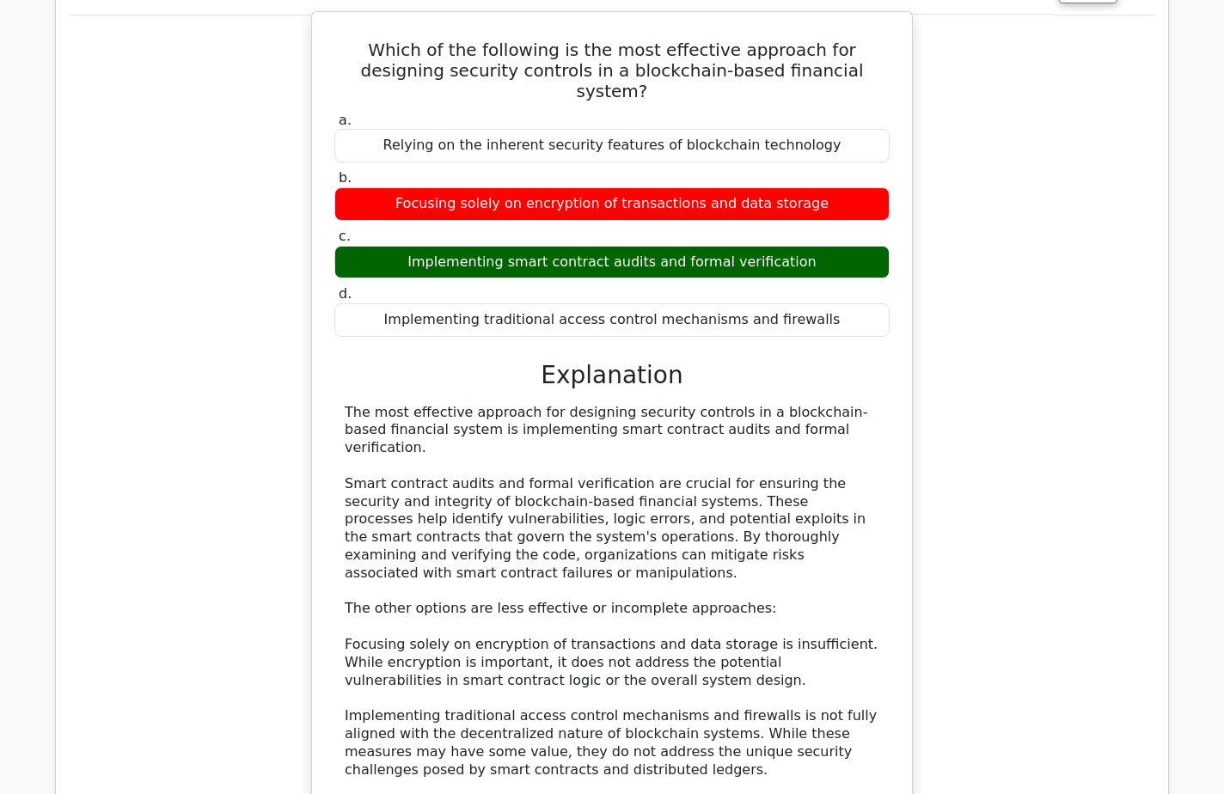
scroll to position [9318, 0]
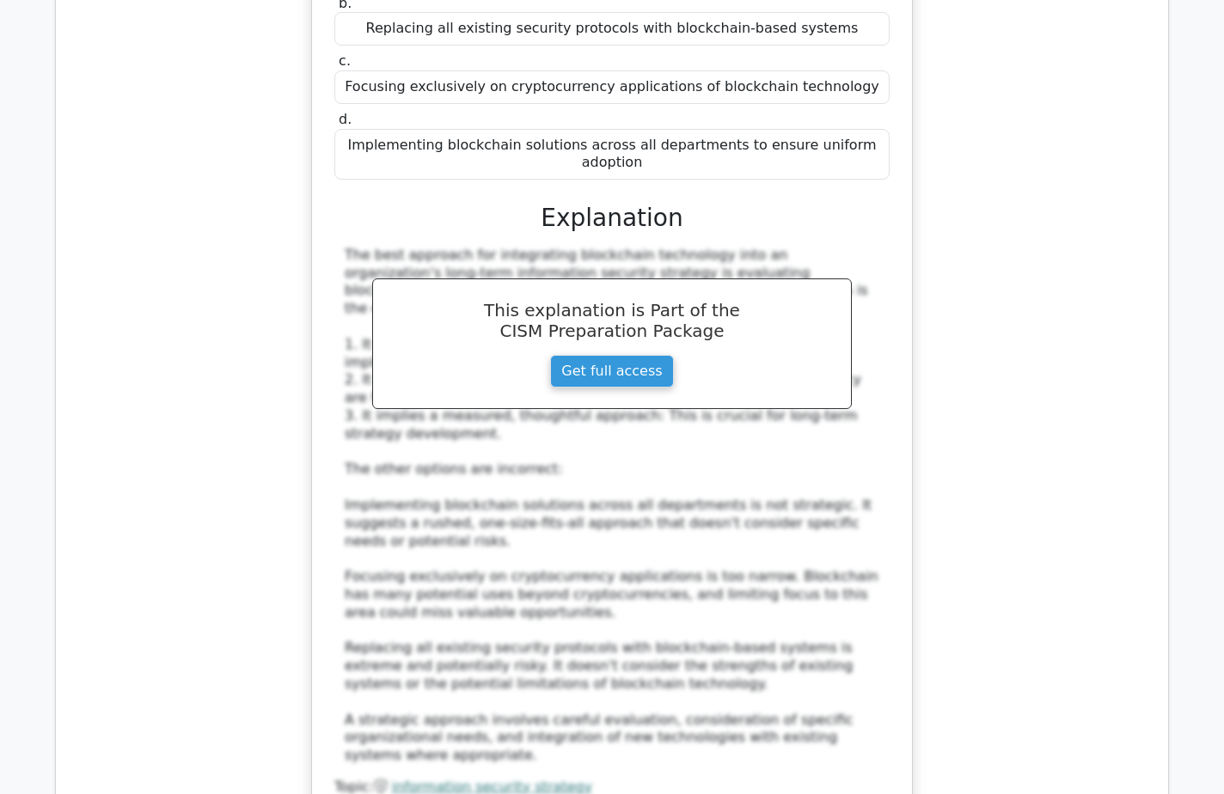
scroll to position [10607, 0]
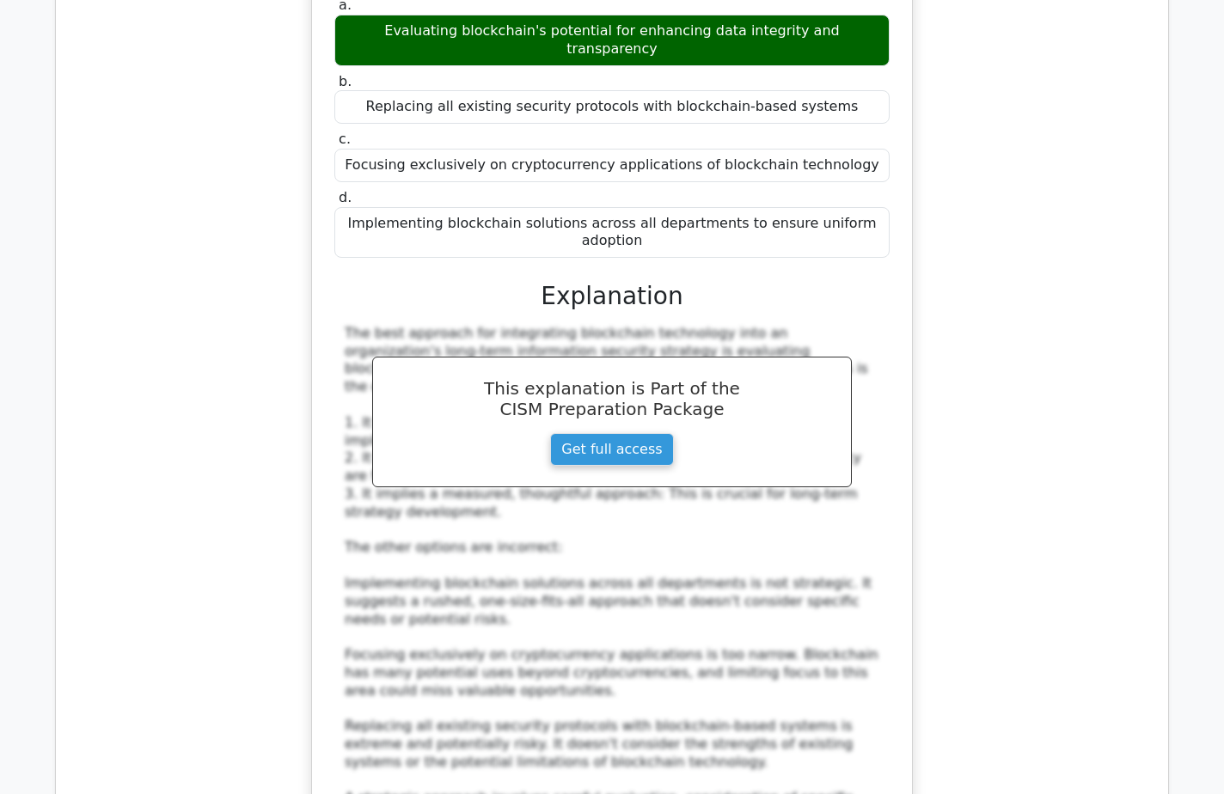
scroll to position [10496, 0]
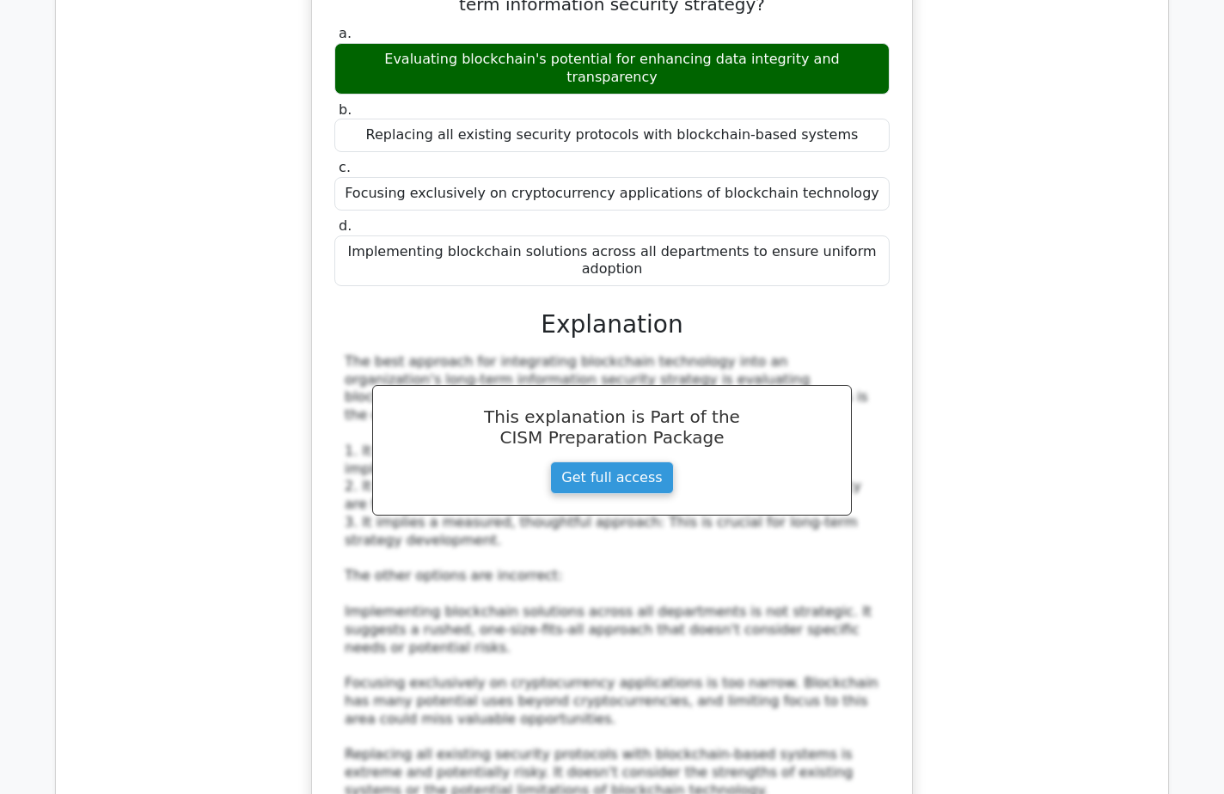
drag, startPoint x: 358, startPoint y: 501, endPoint x: 479, endPoint y: 508, distance: 120.5
drag, startPoint x: 479, startPoint y: 508, endPoint x: 458, endPoint y: 507, distance: 20.6
copy h5 "digital forensics"
